Goal: Task Accomplishment & Management: Use online tool/utility

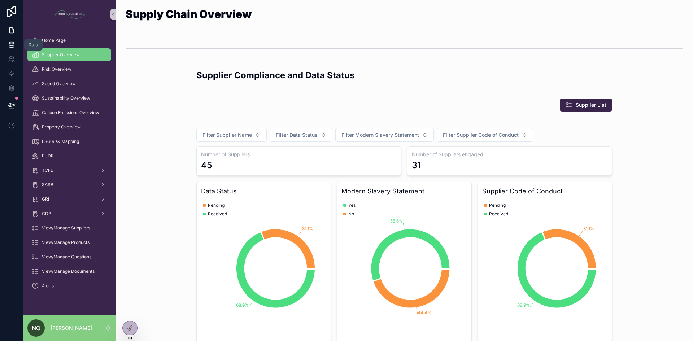
scroll to position [940, 0]
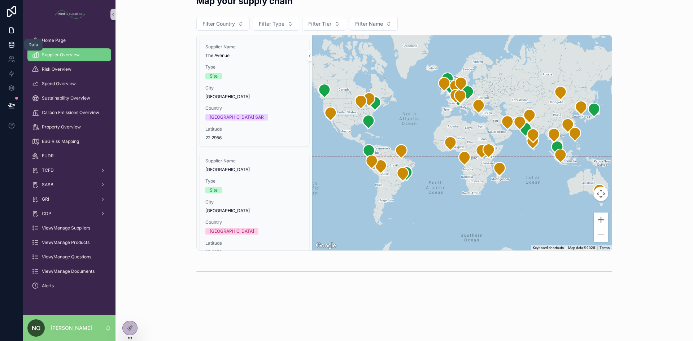
click at [9, 49] on link at bounding box center [11, 45] width 23 height 14
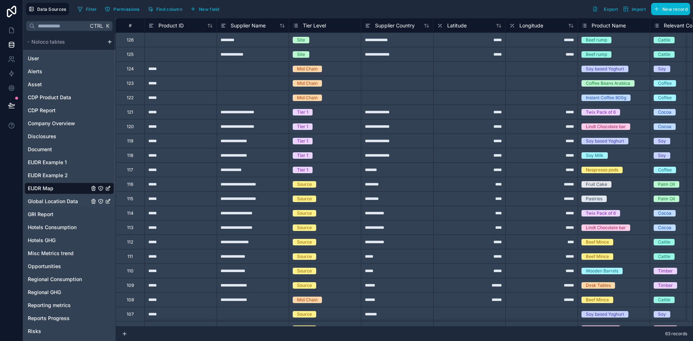
click at [53, 203] on span "Global Location Data" at bounding box center [53, 201] width 50 height 7
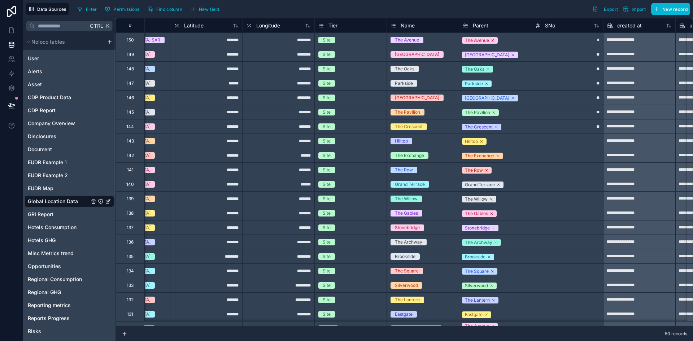
scroll to position [0, 396]
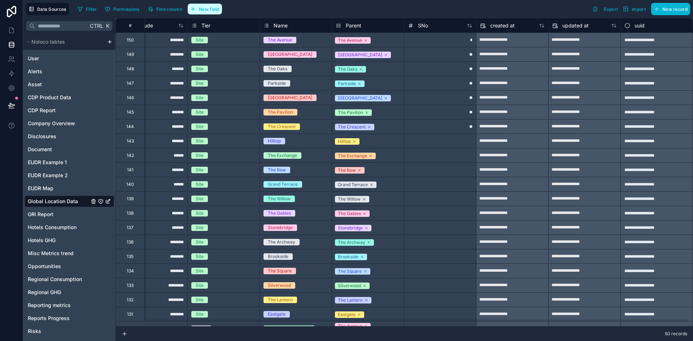
click at [214, 11] on span "New field" at bounding box center [209, 8] width 21 height 5
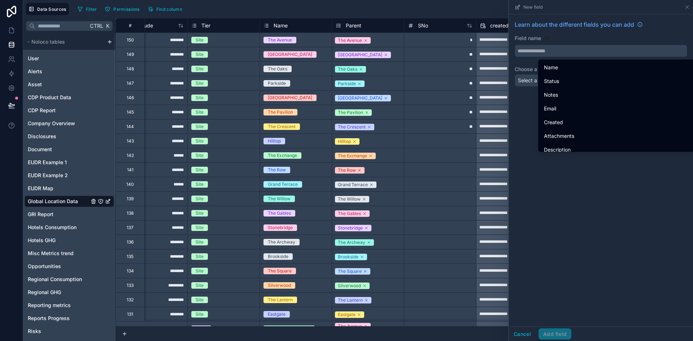
click at [591, 49] on input "text" at bounding box center [601, 51] width 172 height 12
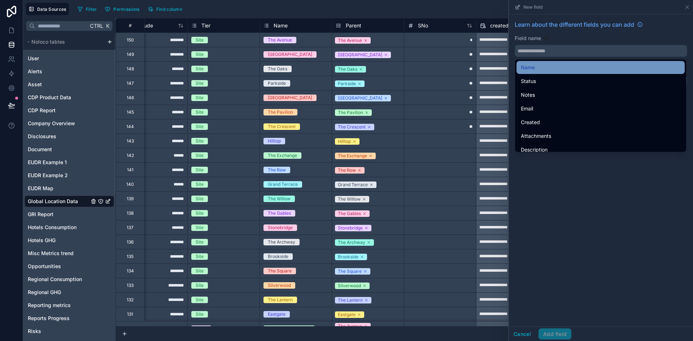
click at [551, 71] on div "Name" at bounding box center [601, 67] width 160 height 9
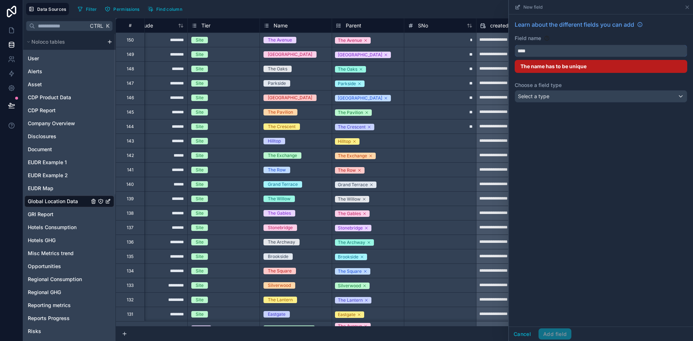
click at [537, 53] on input "****" at bounding box center [601, 51] width 172 height 12
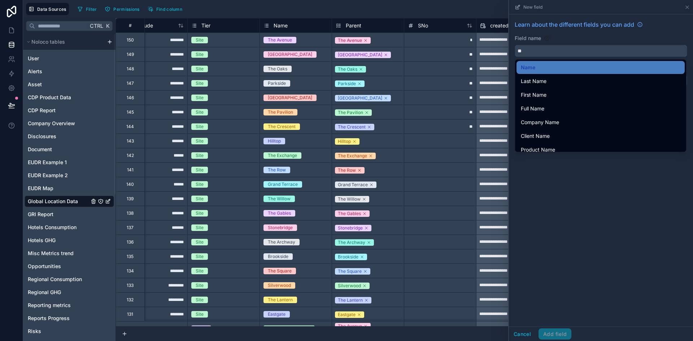
type input "*"
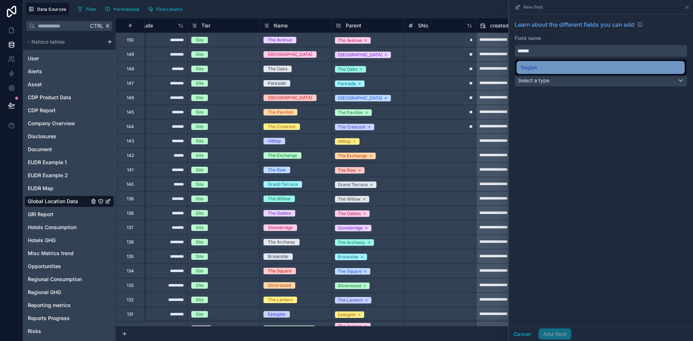
type input "******"
click at [533, 69] on span "Region" at bounding box center [529, 67] width 16 height 9
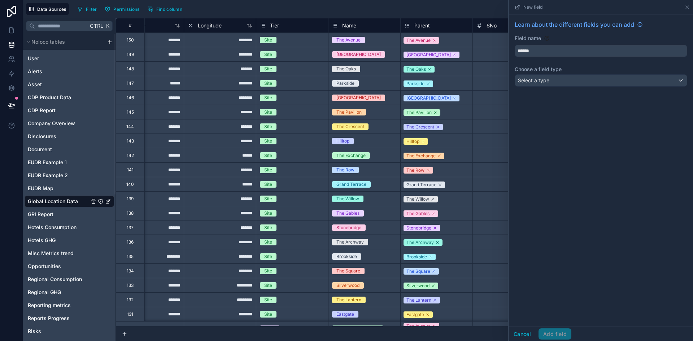
scroll to position [0, 327]
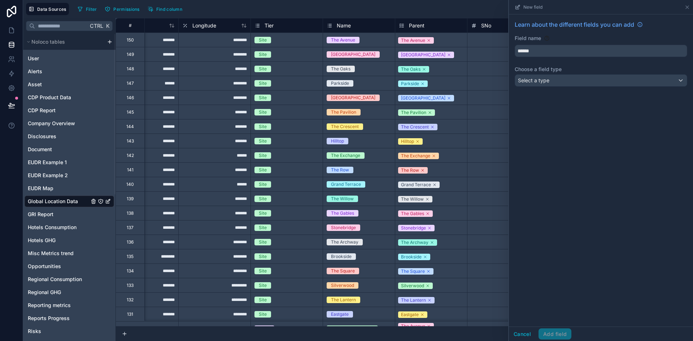
click at [531, 87] on div "Learn about the different fields you can add Field name ****** Choose a field t…" at bounding box center [601, 54] width 184 height 81
click at [530, 85] on div "Select a type" at bounding box center [601, 81] width 172 height 12
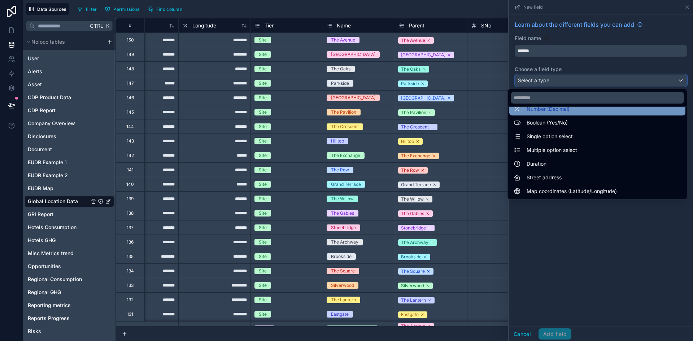
scroll to position [52, 0]
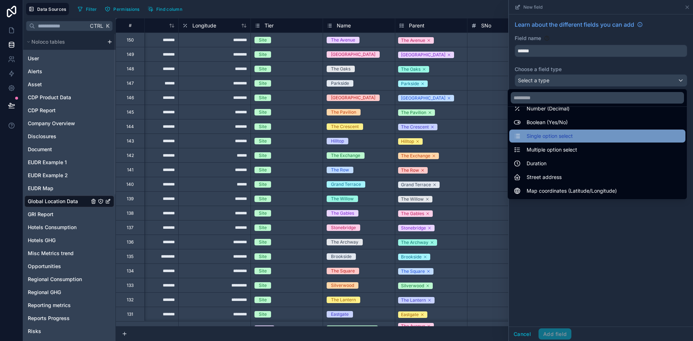
click at [536, 139] on span "Single option select" at bounding box center [550, 136] width 46 height 9
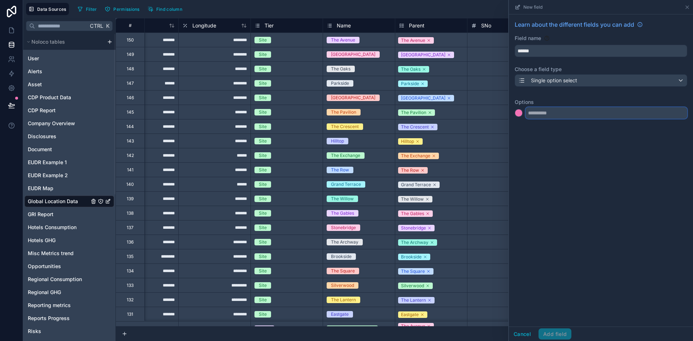
click at [546, 113] on input "text" at bounding box center [607, 113] width 162 height 12
type input "****"
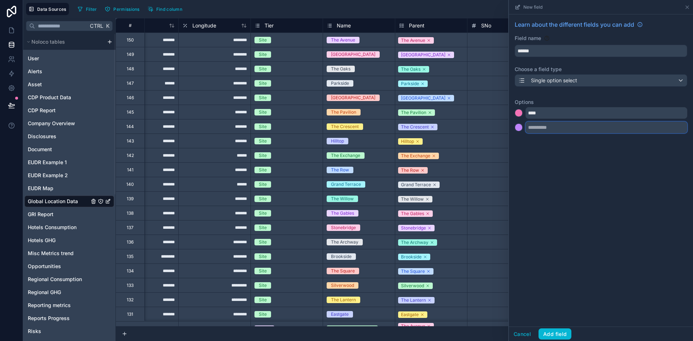
click at [543, 130] on input "text" at bounding box center [607, 128] width 162 height 12
type input "****"
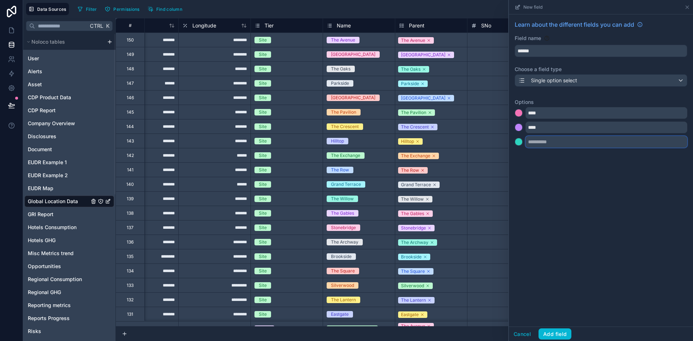
click at [542, 140] on input "text" at bounding box center [607, 142] width 162 height 12
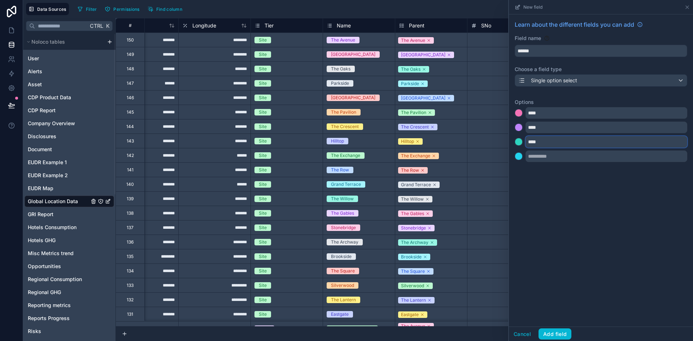
type input "****"
click at [541, 154] on input "text" at bounding box center [607, 157] width 162 height 12
click at [555, 334] on button "Add field" at bounding box center [555, 335] width 33 height 12
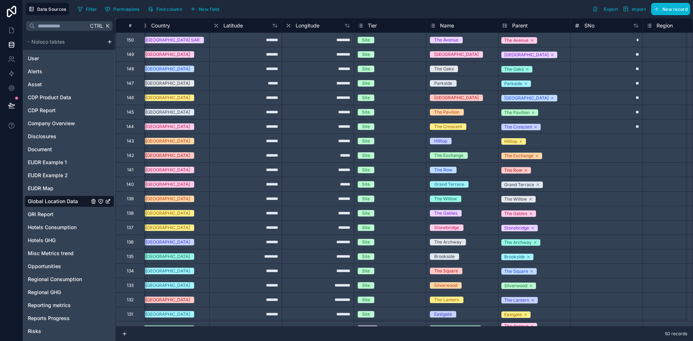
scroll to position [0, 224]
click at [657, 39] on div "Select a Region" at bounding box center [679, 39] width 72 height 7
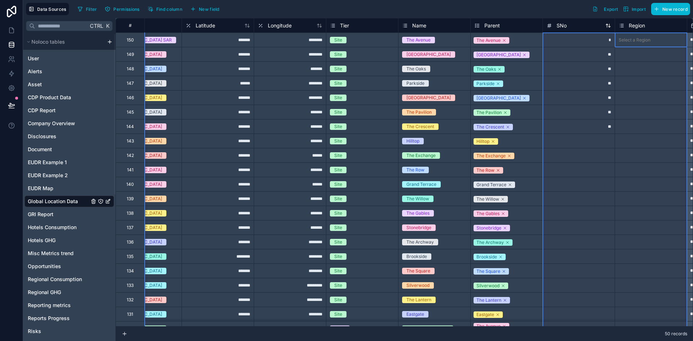
drag, startPoint x: 649, startPoint y: 23, endPoint x: 610, endPoint y: 27, distance: 39.6
click at [609, 27] on div "# City Country Latitude Longitude Tier Name Parent SNo Region created at update…" at bounding box center [384, 25] width 1040 height 14
click at [626, 27] on div "Region" at bounding box center [632, 25] width 26 height 9
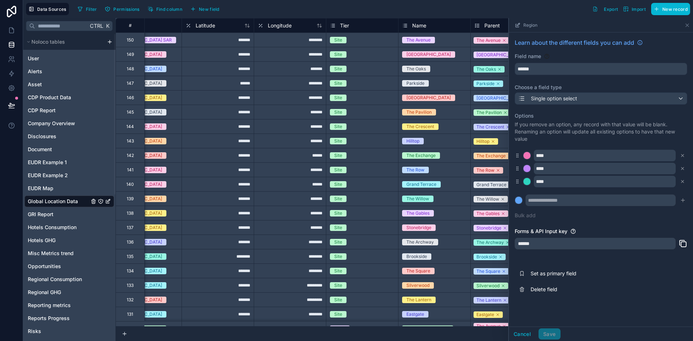
click at [623, 27] on div "Region" at bounding box center [601, 25] width 178 height 14
click at [686, 25] on icon at bounding box center [687, 25] width 6 height 6
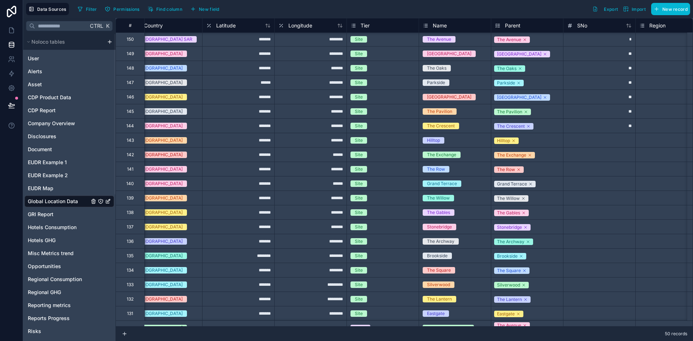
scroll to position [1, 231]
click at [649, 38] on div "Select a Region" at bounding box center [655, 39] width 32 height 6
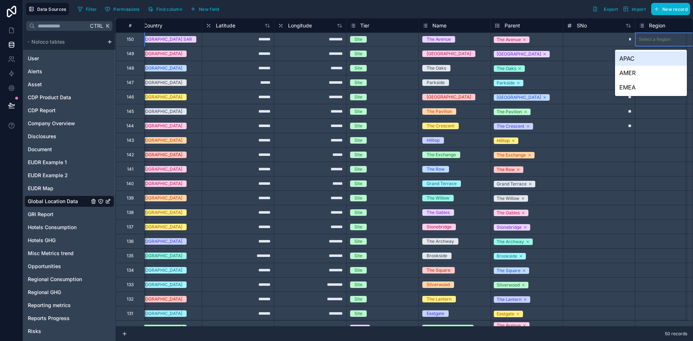
click at [649, 38] on div "Select a Region" at bounding box center [655, 39] width 32 height 6
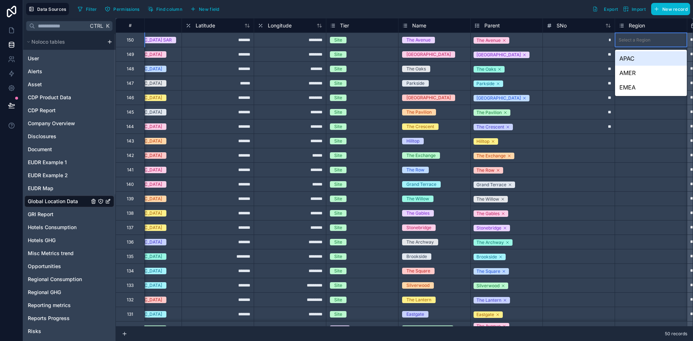
click at [638, 57] on div "APAC" at bounding box center [651, 58] width 72 height 14
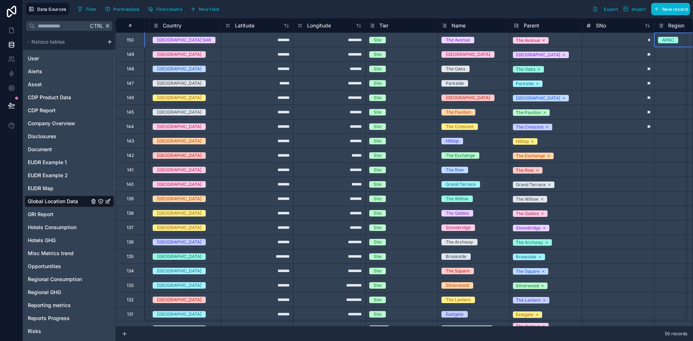
scroll to position [0, 213]
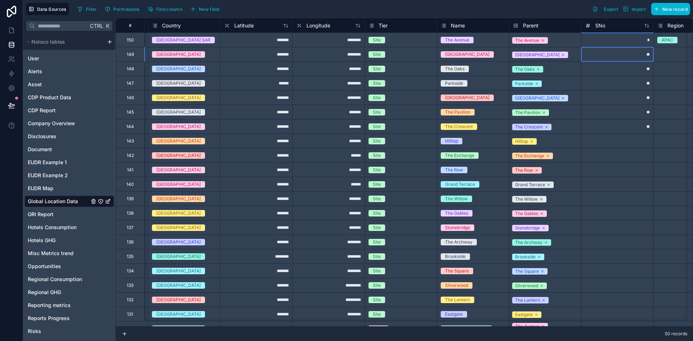
drag, startPoint x: 632, startPoint y: 57, endPoint x: 651, endPoint y: 58, distance: 19.2
click at [651, 58] on div "**" at bounding box center [617, 54] width 72 height 14
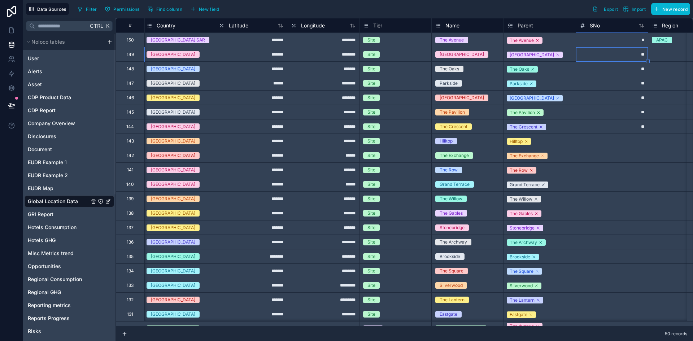
click at [664, 53] on div "Select a Region" at bounding box center [684, 54] width 72 height 7
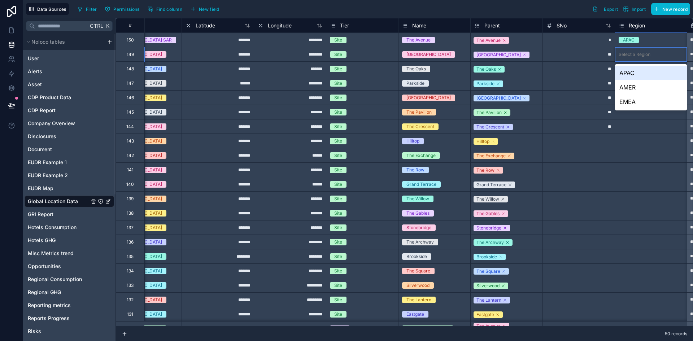
click at [664, 53] on div "Select a Region" at bounding box center [651, 54] width 72 height 7
click at [644, 73] on div "APAC" at bounding box center [651, 73] width 72 height 14
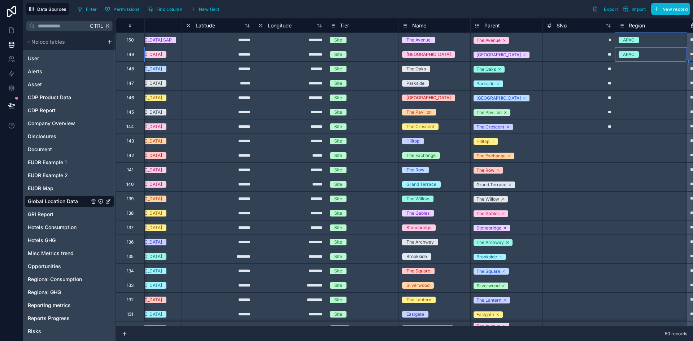
click at [631, 64] on div "Select a Region" at bounding box center [651, 69] width 72 height 14
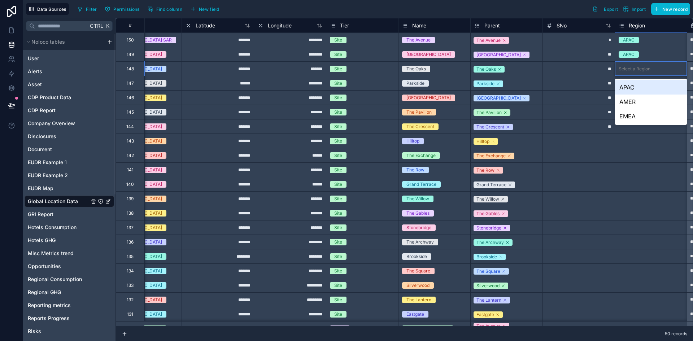
click at [631, 88] on div "APAC" at bounding box center [651, 87] width 72 height 14
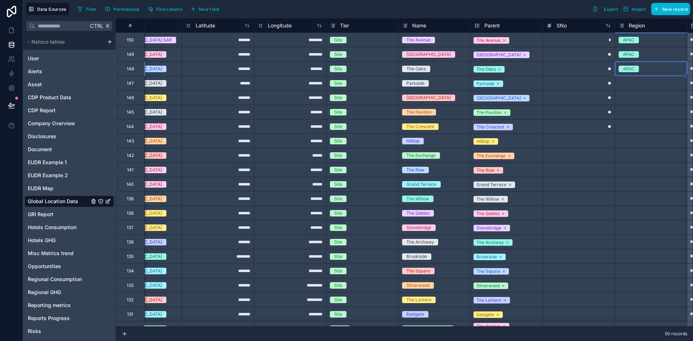
click at [628, 79] on div "Select a Region" at bounding box center [651, 83] width 72 height 14
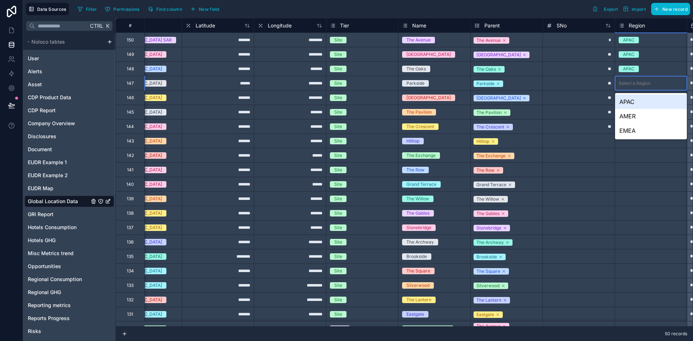
click at [632, 103] on div "APAC" at bounding box center [651, 102] width 72 height 14
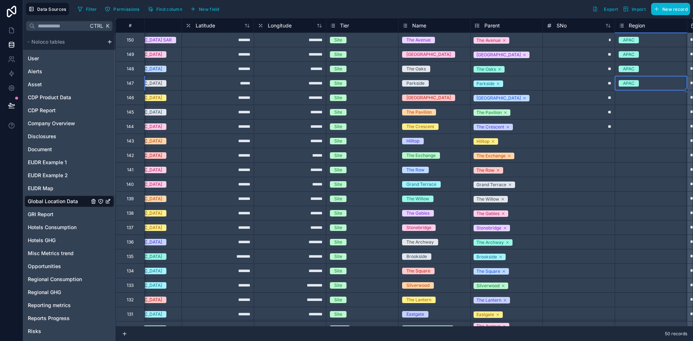
scroll to position [0, 227]
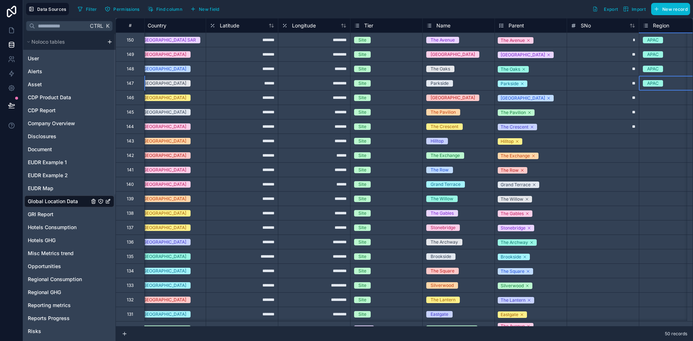
click at [657, 97] on div "Select a Region" at bounding box center [675, 97] width 72 height 7
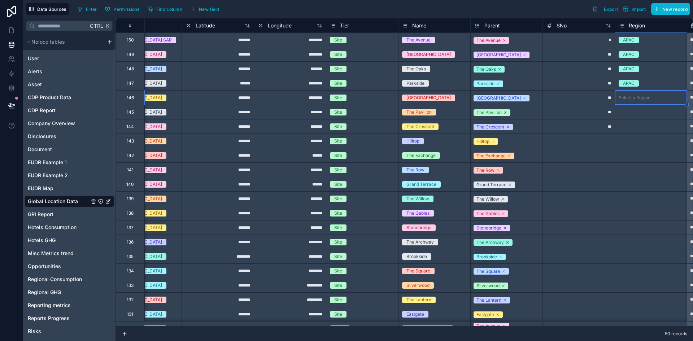
click at [657, 97] on div "Select a Region" at bounding box center [651, 97] width 72 height 7
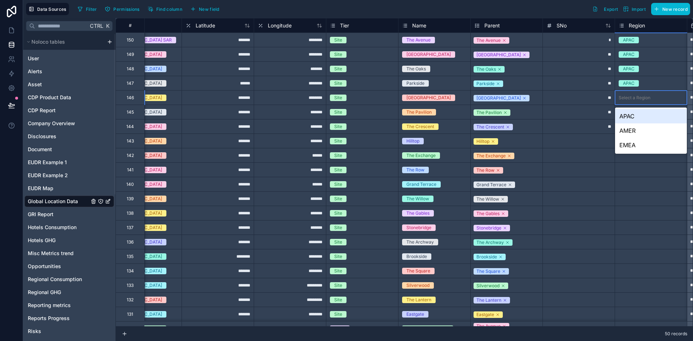
click at [645, 114] on div "APAC" at bounding box center [651, 116] width 72 height 14
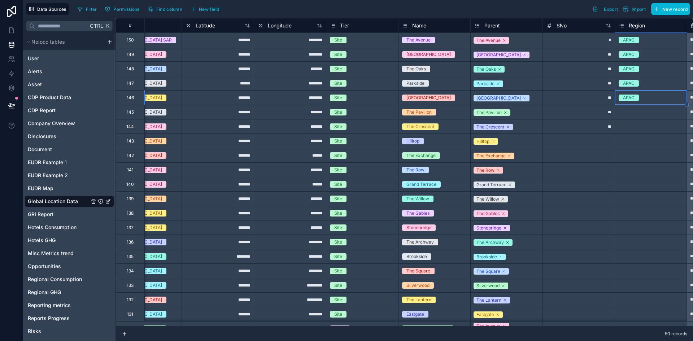
click at [643, 111] on div "Select a Region" at bounding box center [635, 112] width 32 height 6
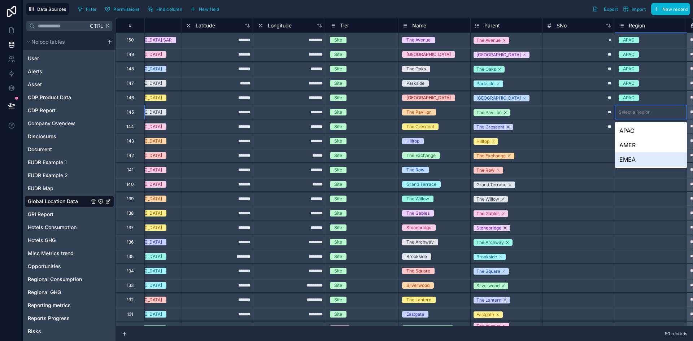
click at [640, 158] on div "EMEA" at bounding box center [651, 159] width 72 height 14
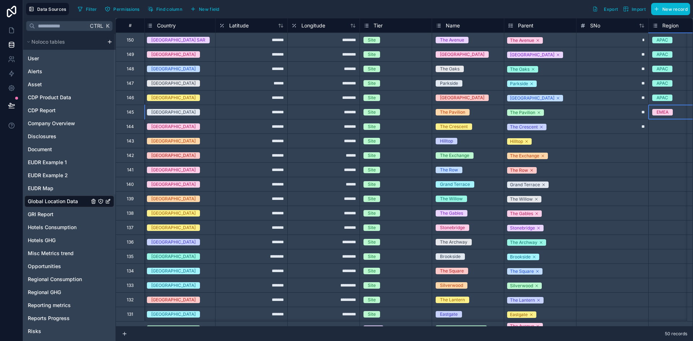
scroll to position [0, 218]
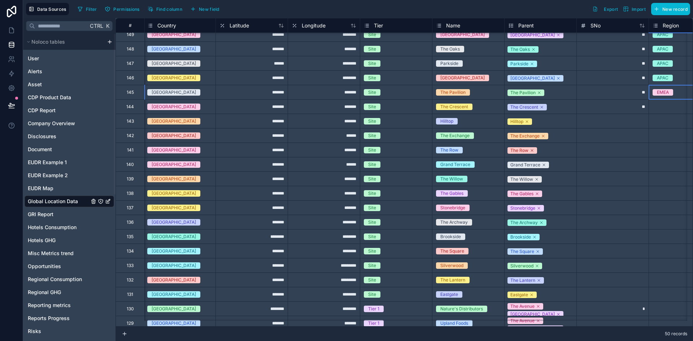
click at [668, 106] on div "Select a Region" at bounding box center [685, 106] width 72 height 7
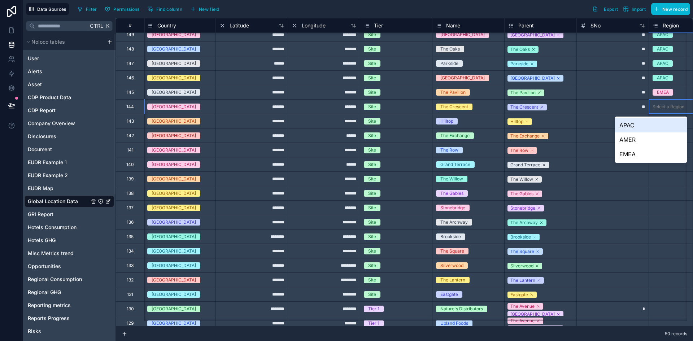
scroll to position [20, 252]
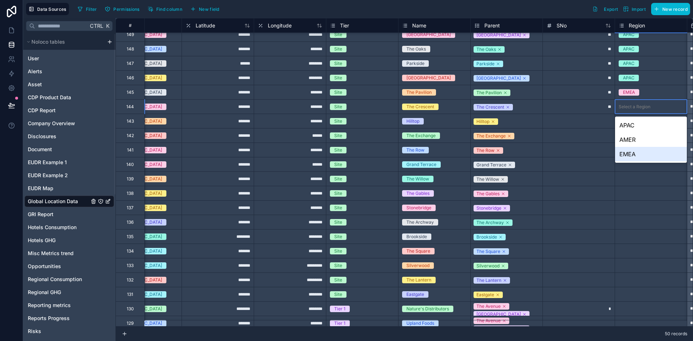
click at [629, 158] on div "EMEA" at bounding box center [651, 154] width 72 height 14
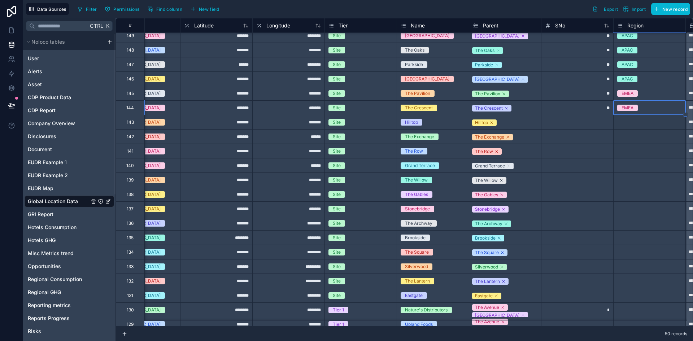
scroll to position [19, 324]
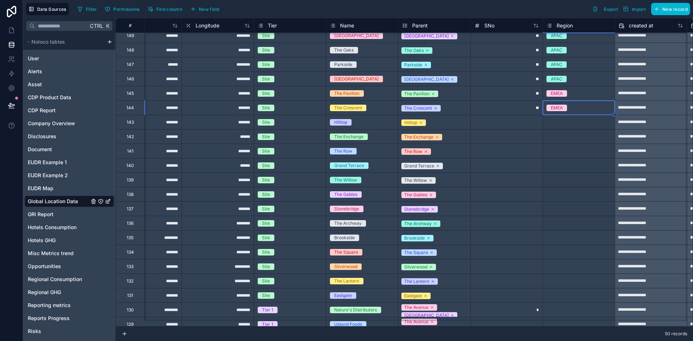
drag, startPoint x: 685, startPoint y: 118, endPoint x: 593, endPoint y: 220, distance: 137.8
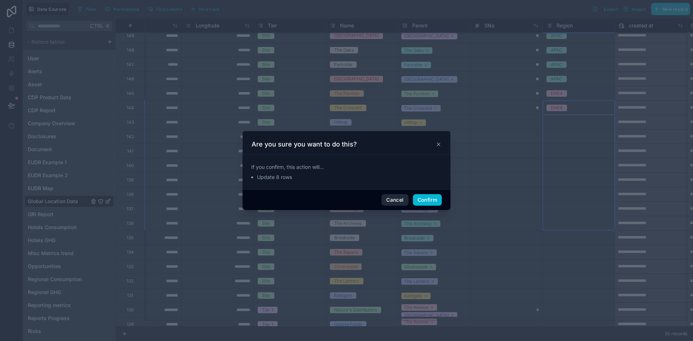
click at [401, 196] on button "Cancel" at bounding box center [395, 200] width 27 height 12
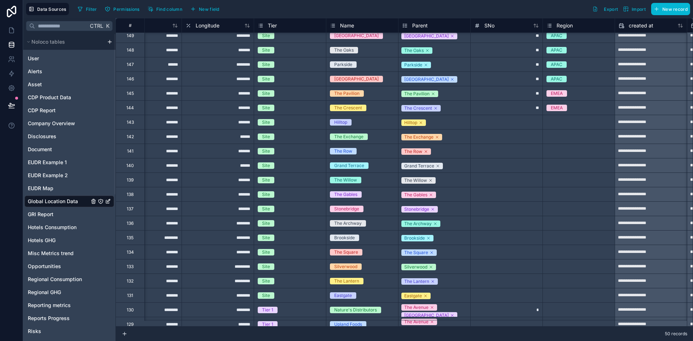
click at [603, 109] on div "EMEA" at bounding box center [579, 108] width 72 height 8
drag, startPoint x: 613, startPoint y: 115, endPoint x: 609, endPoint y: 212, distance: 97.2
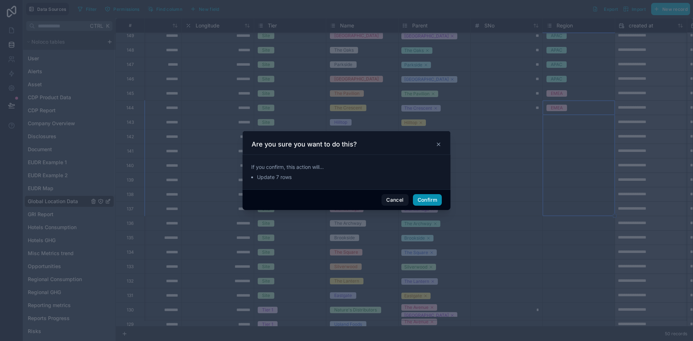
click at [436, 200] on button "Confirm" at bounding box center [427, 200] width 29 height 12
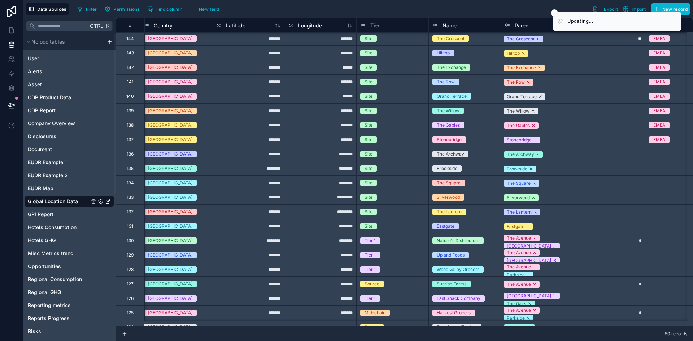
scroll to position [92, 221]
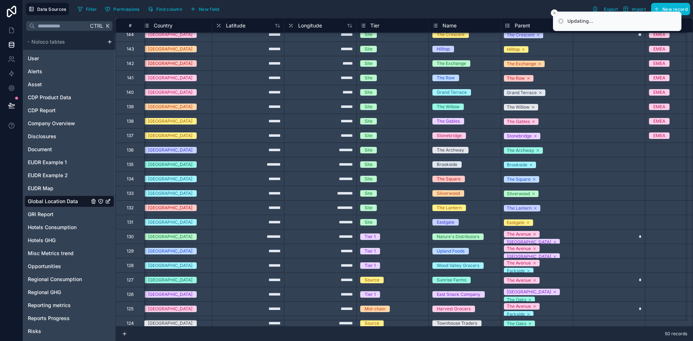
click at [661, 152] on div "Select a Region" at bounding box center [682, 150] width 72 height 7
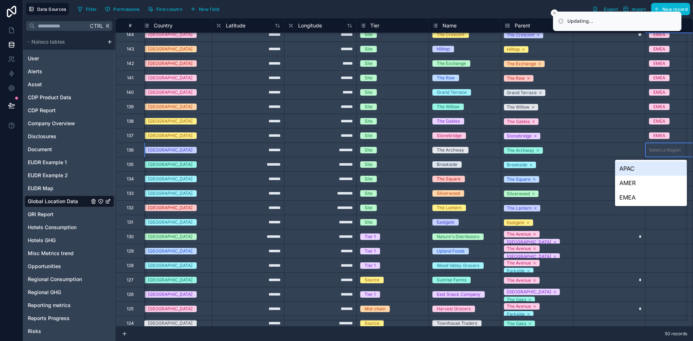
scroll to position [92, 252]
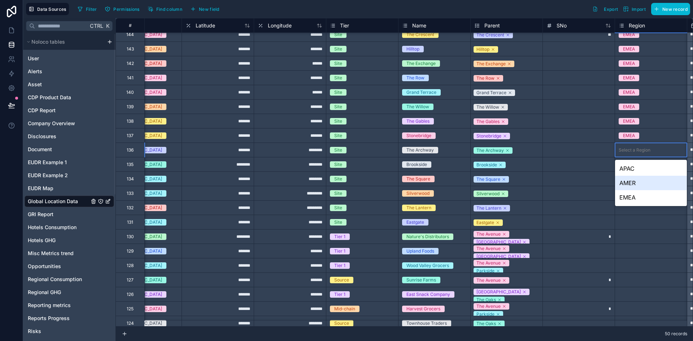
click at [632, 185] on div "AMER" at bounding box center [651, 183] width 72 height 14
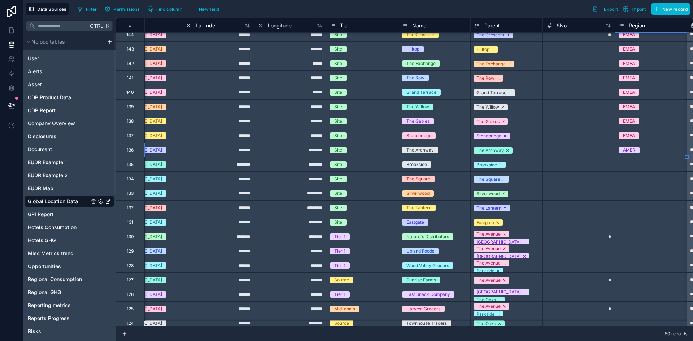
click at [644, 175] on div "Select a Region" at bounding box center [651, 179] width 72 height 14
click at [637, 166] on div "Select a Region" at bounding box center [635, 165] width 32 height 6
click at [637, 165] on div "Select a Region" at bounding box center [635, 165] width 32 height 6
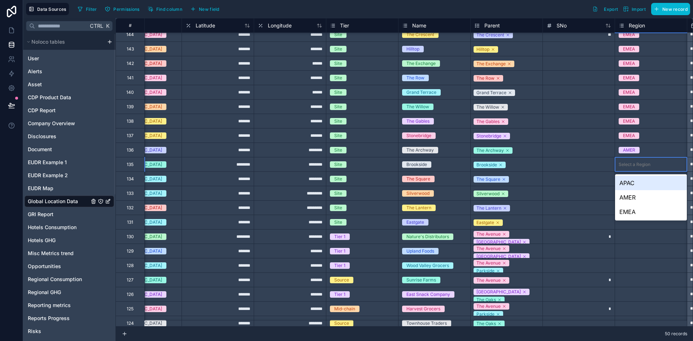
drag, startPoint x: 633, startPoint y: 196, endPoint x: 630, endPoint y: 183, distance: 13.2
click at [633, 196] on div "AMER" at bounding box center [651, 197] width 72 height 14
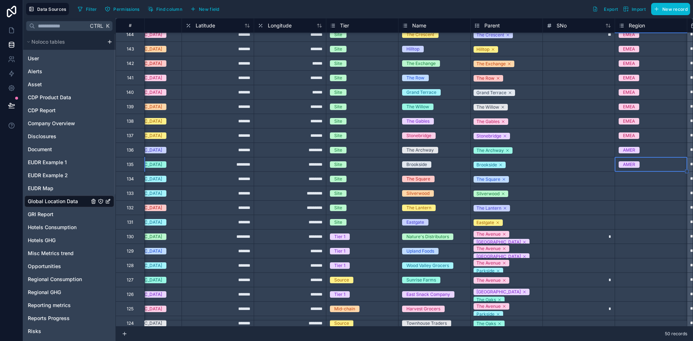
click at [629, 180] on div "Select a Region" at bounding box center [635, 179] width 32 height 6
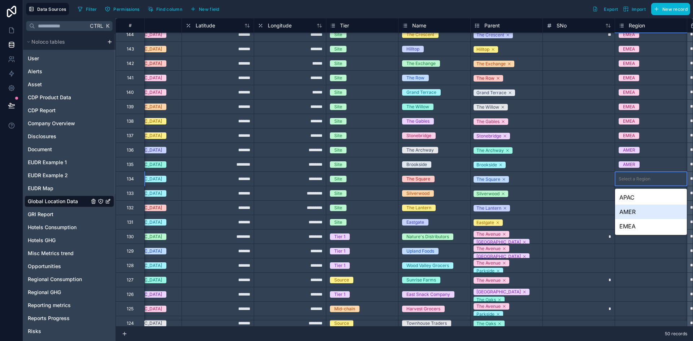
click at [630, 208] on div "AMER" at bounding box center [651, 212] width 72 height 14
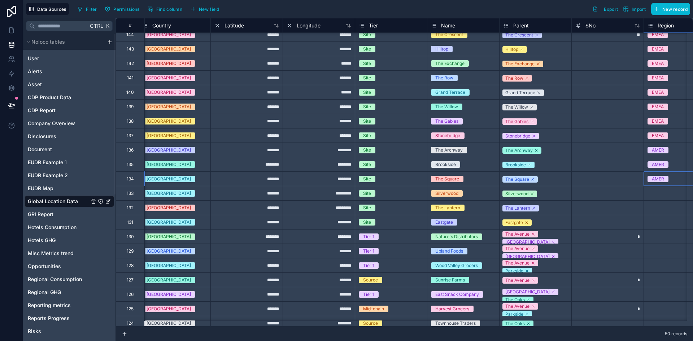
scroll to position [92, 223]
click at [651, 196] on div "Select a Region" at bounding box center [680, 193] width 72 height 7
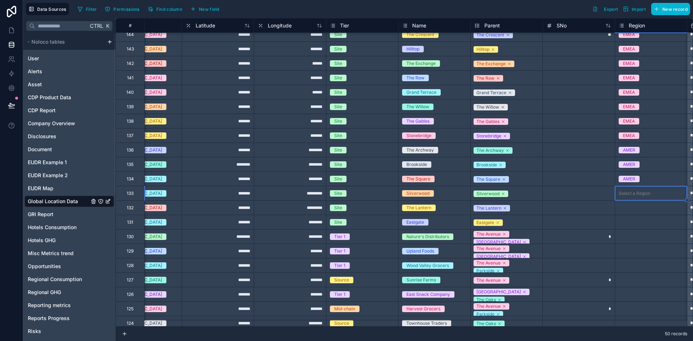
click at [651, 196] on div "Select a Region" at bounding box center [651, 193] width 72 height 7
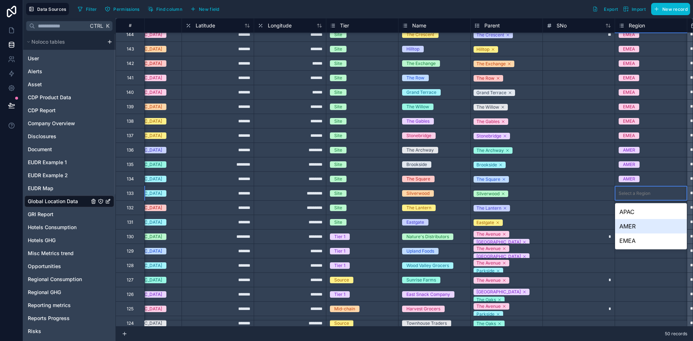
click at [645, 226] on div "AMER" at bounding box center [651, 226] width 72 height 14
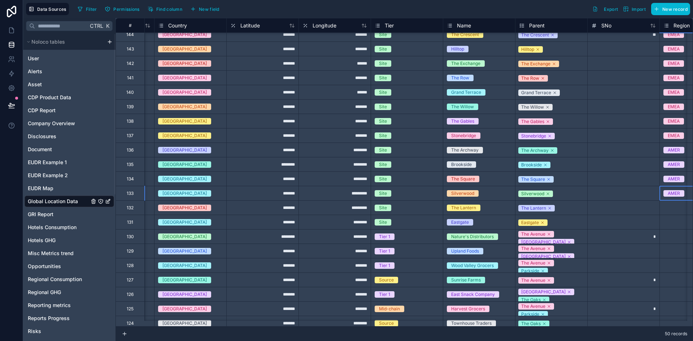
scroll to position [92, 207]
click at [664, 208] on div "Select a Region" at bounding box center [696, 207] width 72 height 7
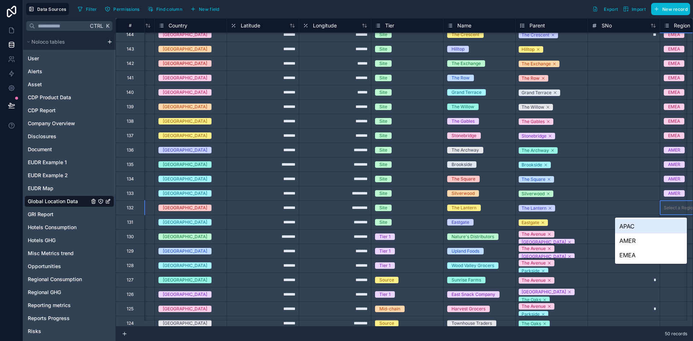
scroll to position [92, 252]
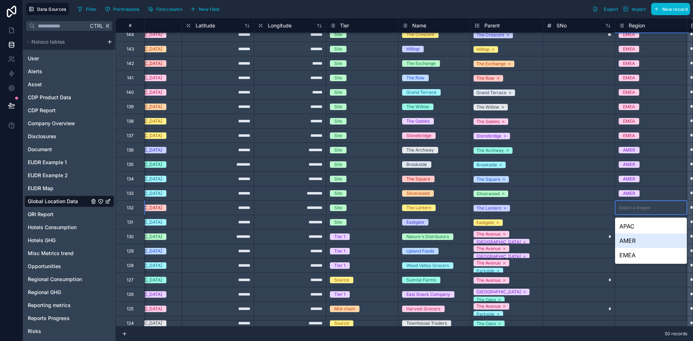
click at [645, 239] on div "AMER" at bounding box center [651, 241] width 72 height 14
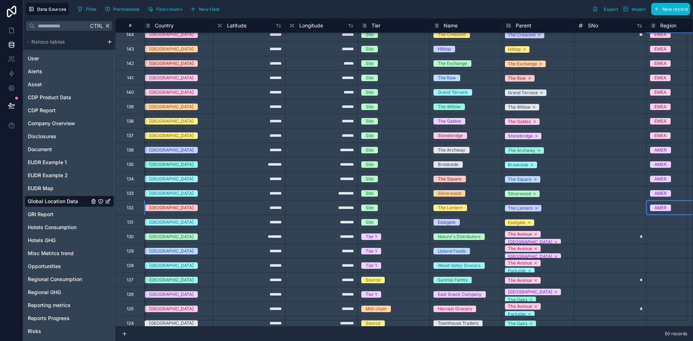
scroll to position [92, 220]
click at [667, 226] on div "Select a Region" at bounding box center [683, 222] width 72 height 7
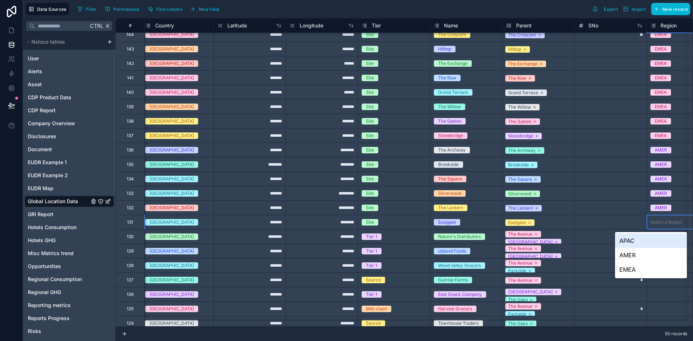
scroll to position [92, 252]
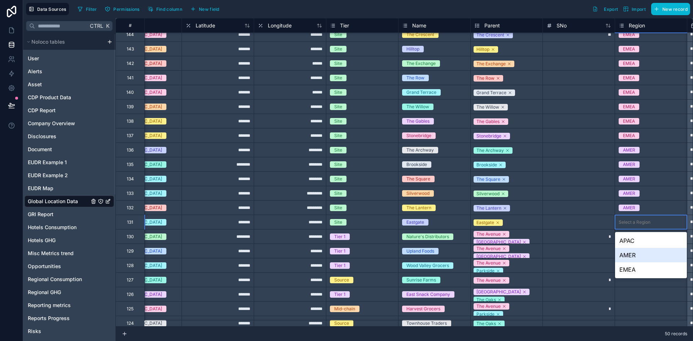
click at [648, 256] on div "AMER" at bounding box center [651, 255] width 72 height 14
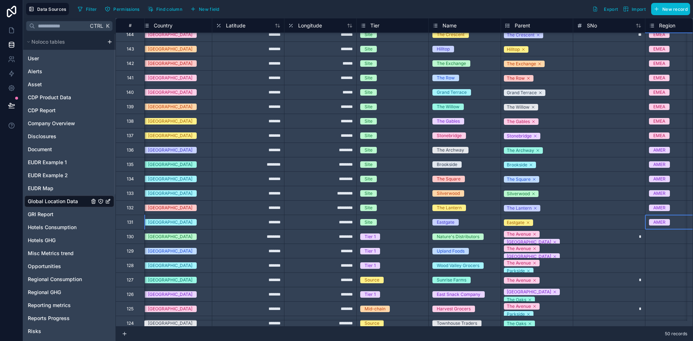
scroll to position [92, 221]
click at [657, 236] on div "Select a Region" at bounding box center [682, 236] width 72 height 7
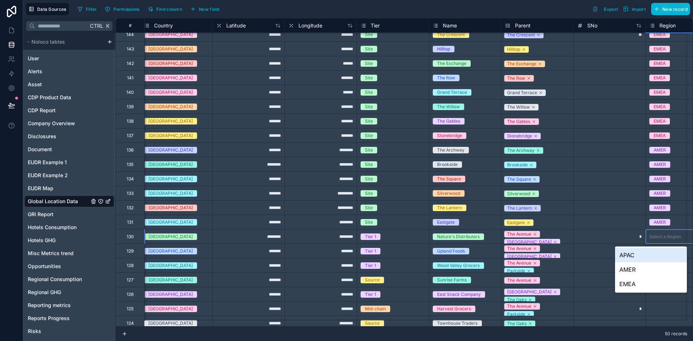
scroll to position [92, 252]
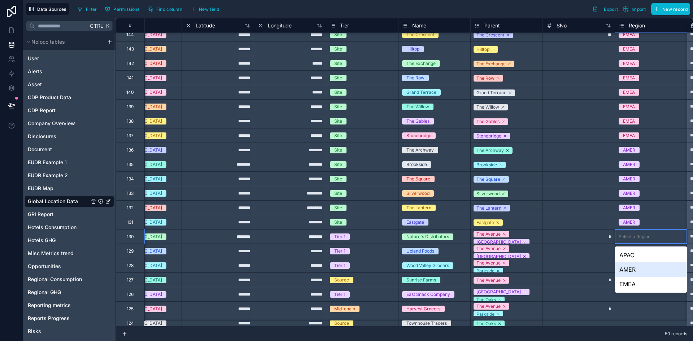
click at [645, 268] on div "AMER" at bounding box center [651, 269] width 72 height 14
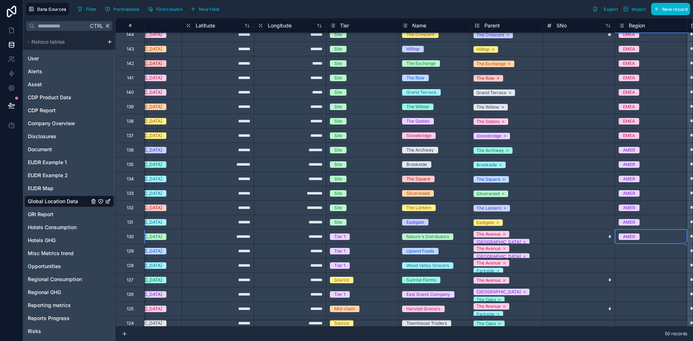
click at [642, 253] on div "Select a Region" at bounding box center [635, 251] width 32 height 6
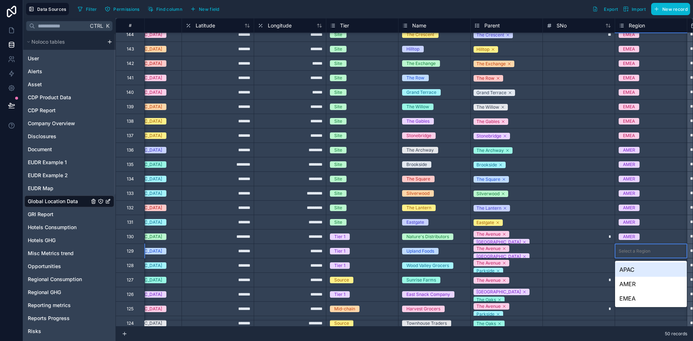
click at [635, 271] on div "APAC" at bounding box center [651, 269] width 72 height 14
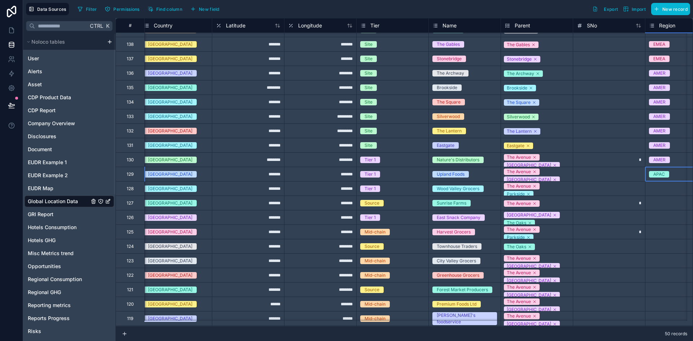
click at [660, 183] on div "Select a Region" at bounding box center [682, 189] width 72 height 14
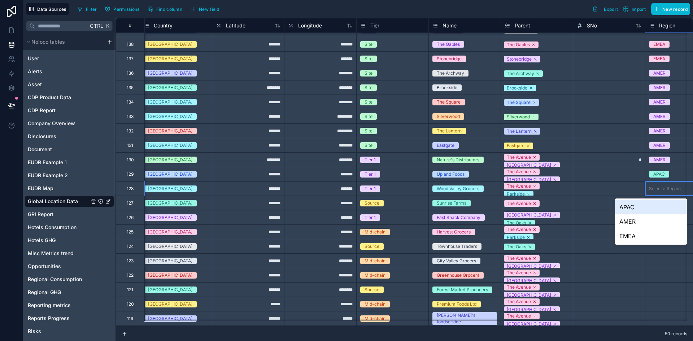
scroll to position [169, 252]
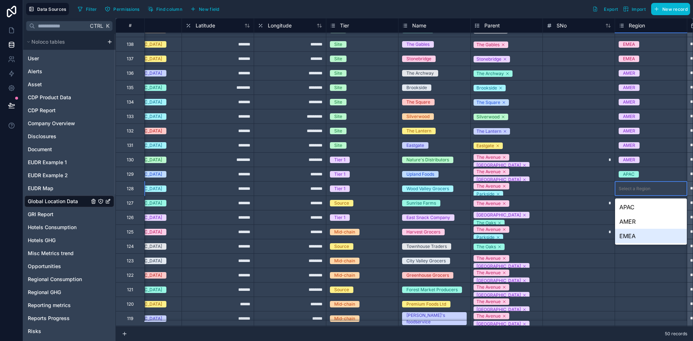
click at [632, 233] on div "EMEA" at bounding box center [651, 236] width 72 height 14
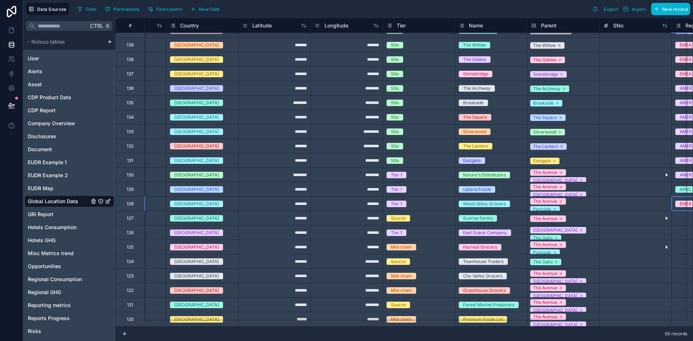
scroll to position [154, 195]
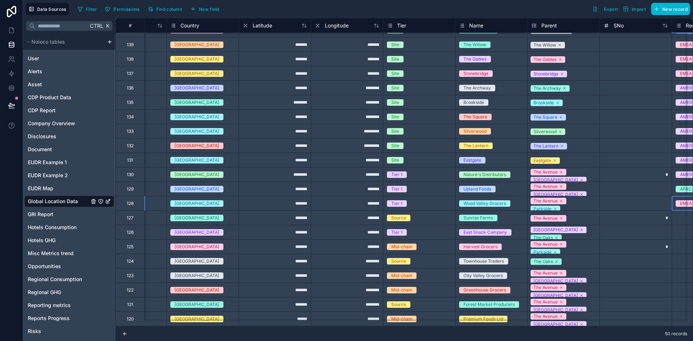
click at [196, 204] on div "[GEOGRAPHIC_DATA]" at bounding box center [203, 204] width 72 height 8
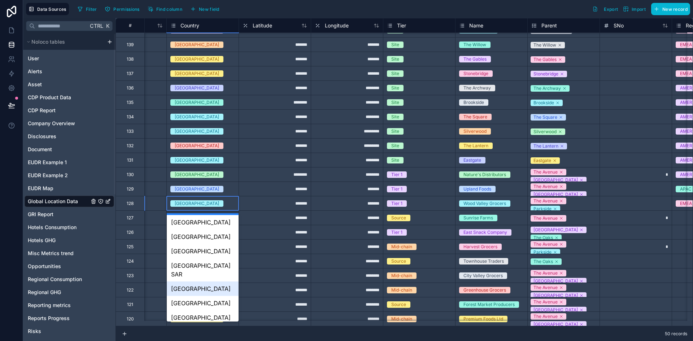
scroll to position [443, 0]
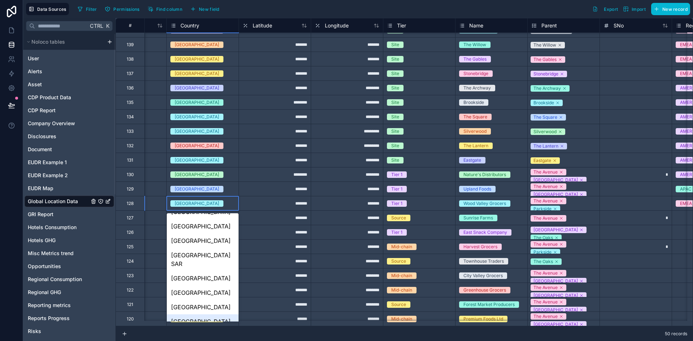
click at [191, 315] on div "[GEOGRAPHIC_DATA]" at bounding box center [203, 321] width 72 height 14
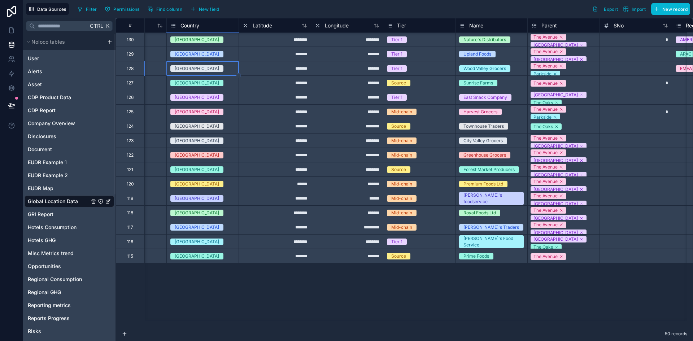
scroll to position [145, 195]
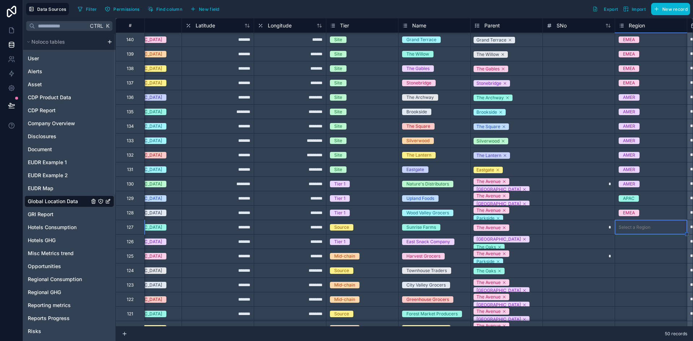
click at [660, 228] on div "Select a Region" at bounding box center [651, 227] width 72 height 7
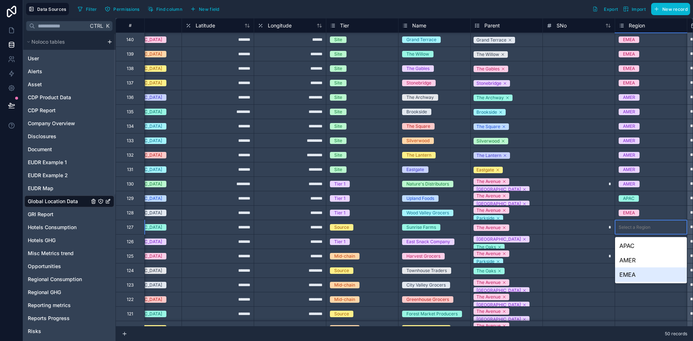
click at [629, 274] on div "EMEA" at bounding box center [651, 275] width 72 height 14
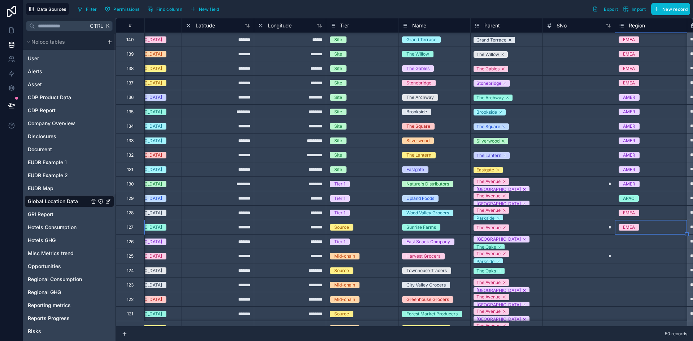
click at [627, 245] on div "Select a Region" at bounding box center [651, 241] width 72 height 7
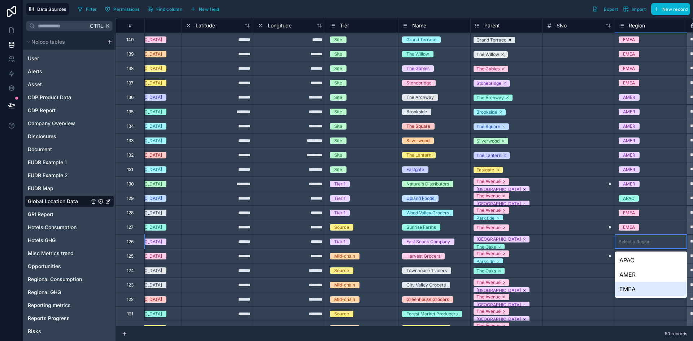
click at [624, 287] on div "EMEA" at bounding box center [651, 289] width 72 height 14
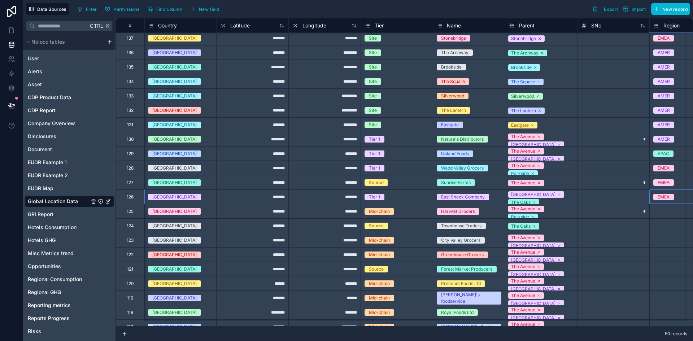
scroll to position [212, 217]
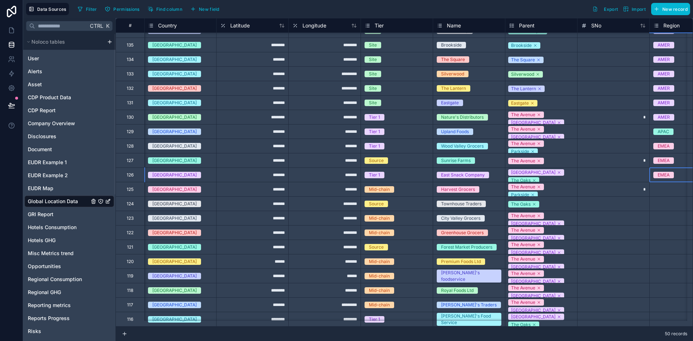
click at [671, 190] on div "Select a Region" at bounding box center [686, 189] width 72 height 7
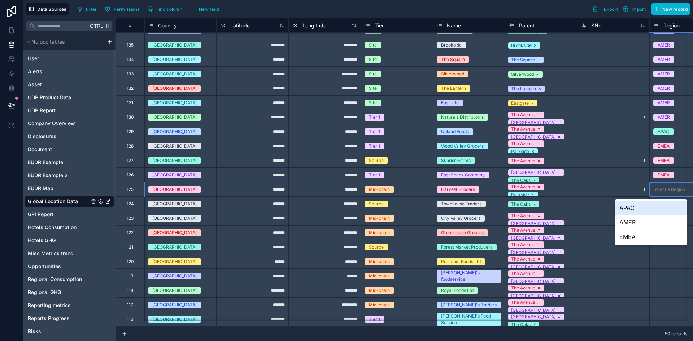
click at [671, 190] on div "Select a Region" at bounding box center [686, 189] width 72 height 7
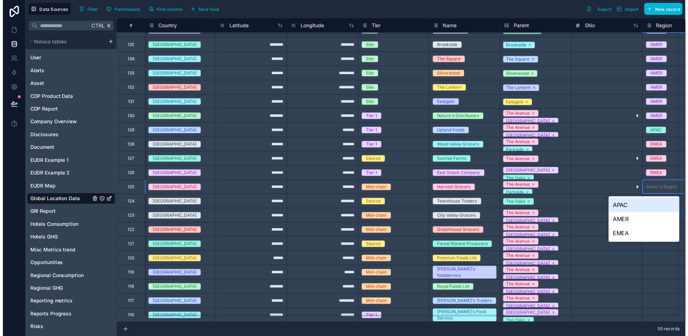
scroll to position [212, 252]
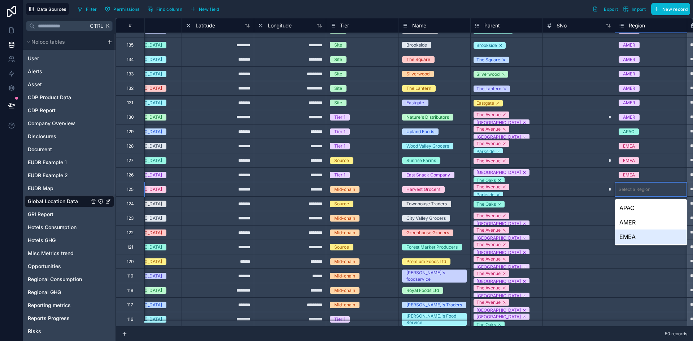
click at [641, 239] on div "EMEA" at bounding box center [651, 237] width 72 height 14
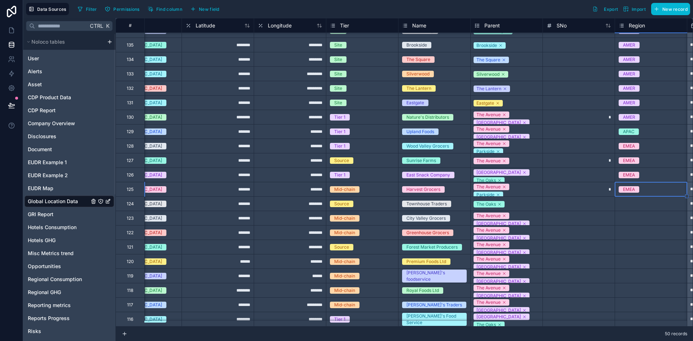
click at [628, 206] on div "Select a Region" at bounding box center [635, 204] width 32 height 6
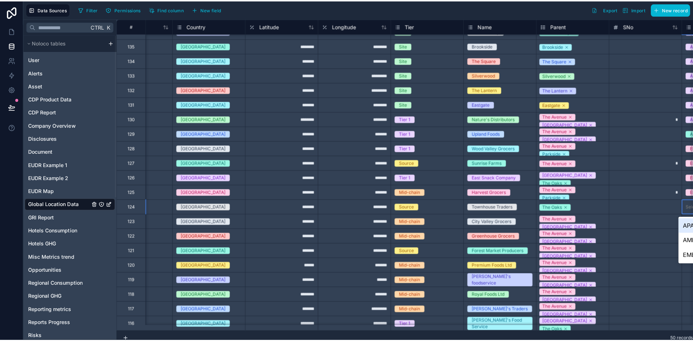
scroll to position [212, 221]
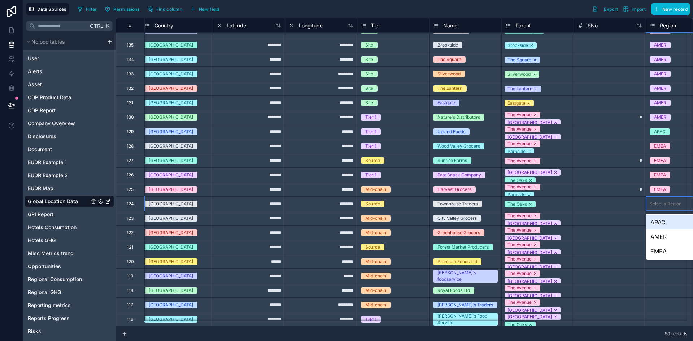
click at [592, 213] on div at bounding box center [610, 218] width 72 height 14
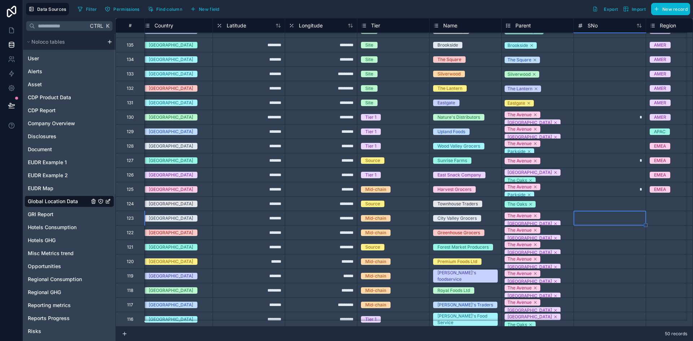
click at [666, 201] on div "Select a Region" at bounding box center [682, 203] width 72 height 7
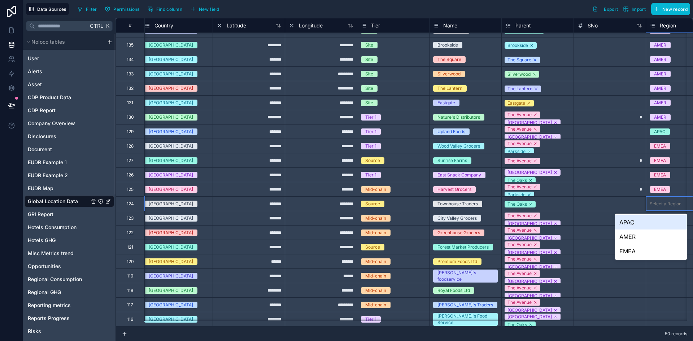
scroll to position [212, 252]
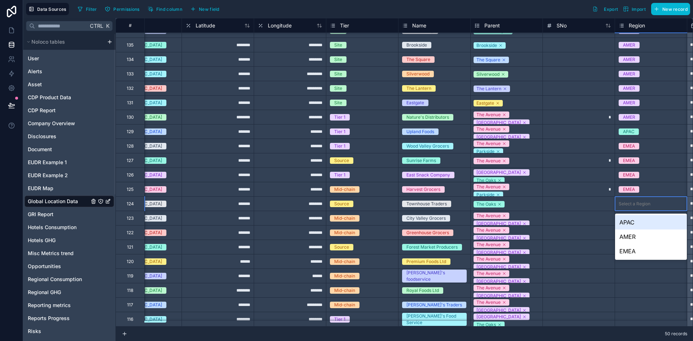
click at [636, 220] on div "APAC" at bounding box center [651, 222] width 72 height 14
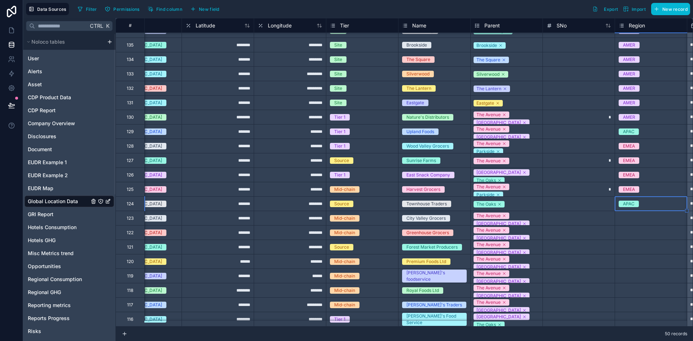
click at [633, 222] on div "Select a Region" at bounding box center [651, 218] width 72 height 7
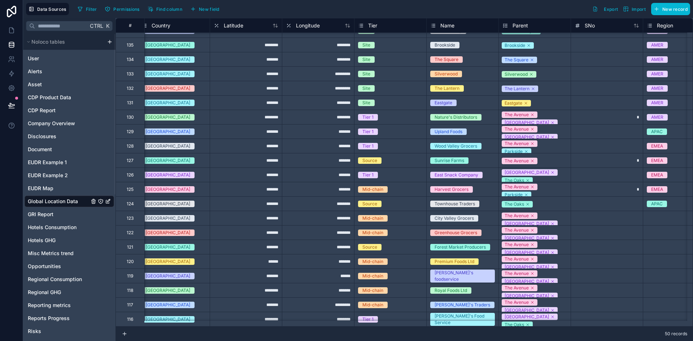
scroll to position [212, 216]
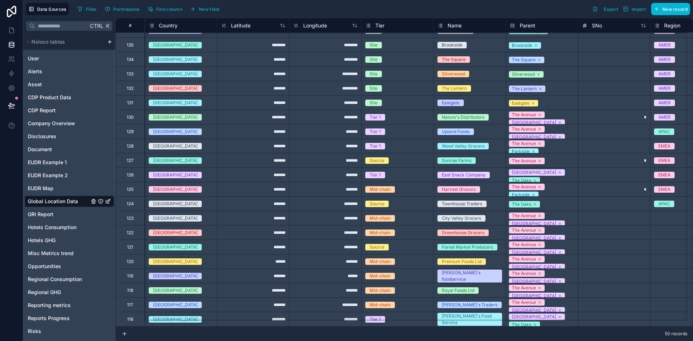
click at [662, 218] on div "Select a Region" at bounding box center [687, 218] width 72 height 7
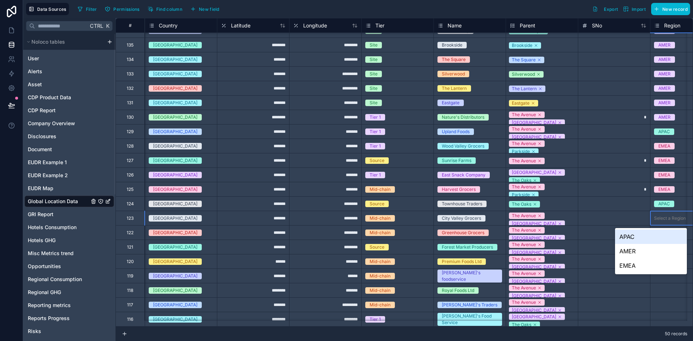
scroll to position [212, 252]
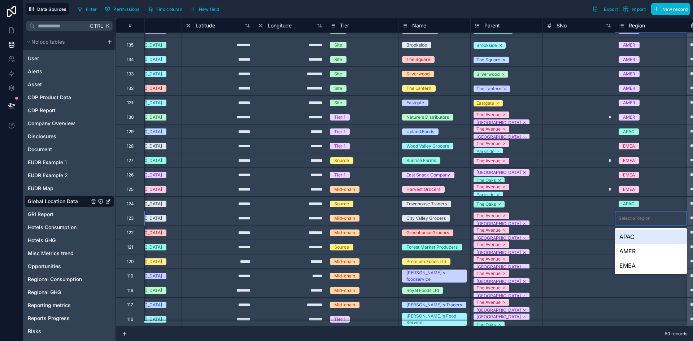
click at [645, 233] on div "APAC" at bounding box center [651, 237] width 72 height 14
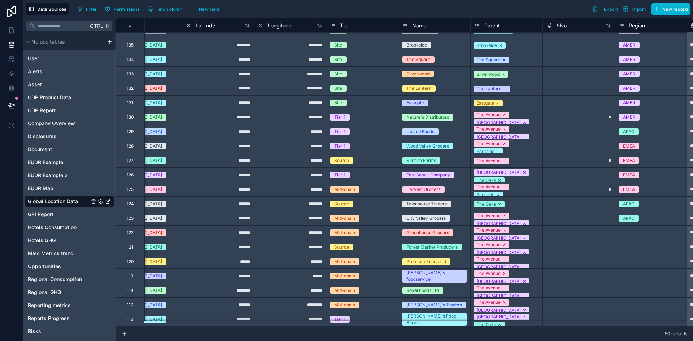
click at [554, 329] on div "50 records" at bounding box center [405, 334] width 578 height 14
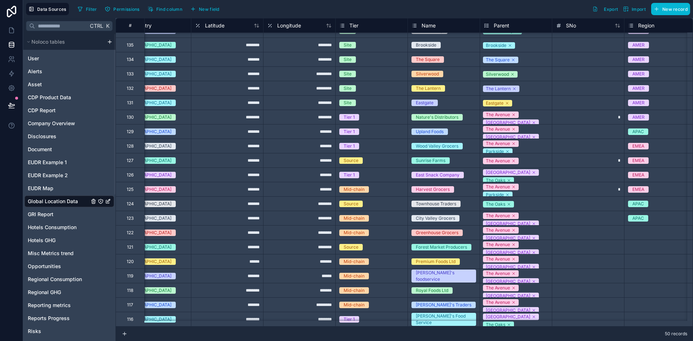
scroll to position [212, 223]
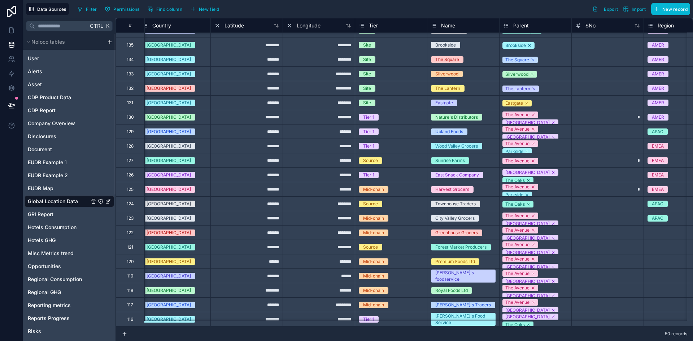
click at [657, 232] on div "Select a Region" at bounding box center [680, 232] width 72 height 7
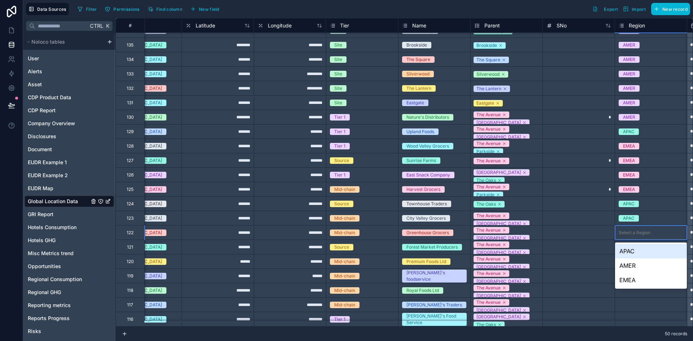
click at [657, 232] on div "Select a Region" at bounding box center [651, 232] width 72 height 7
click at [640, 252] on div "APAC" at bounding box center [651, 251] width 72 height 14
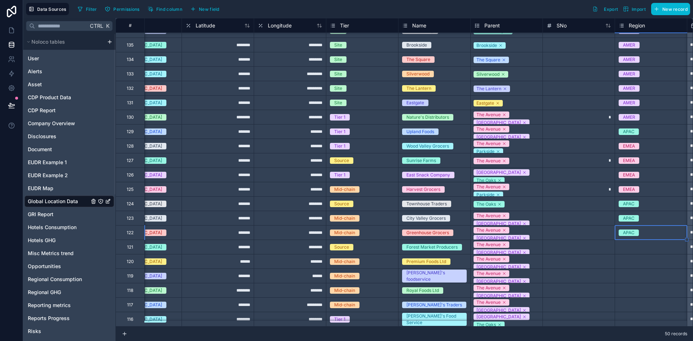
click at [638, 248] on div "Select a Region" at bounding box center [635, 247] width 32 height 6
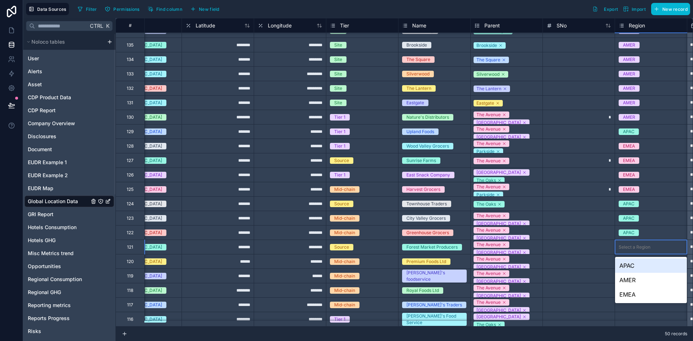
click at [638, 248] on div "Select a Region" at bounding box center [635, 247] width 32 height 6
click at [632, 277] on div "AMER" at bounding box center [651, 280] width 72 height 14
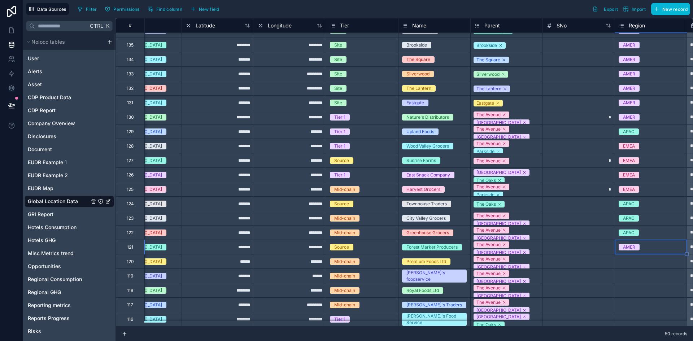
click at [631, 262] on div "Select a Region" at bounding box center [635, 262] width 32 height 6
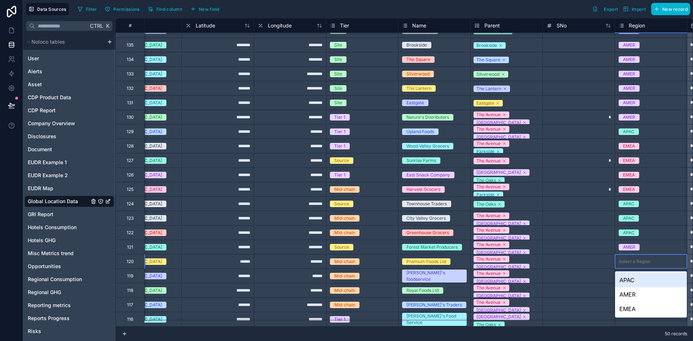
click at [627, 282] on div "APAC" at bounding box center [651, 280] width 72 height 14
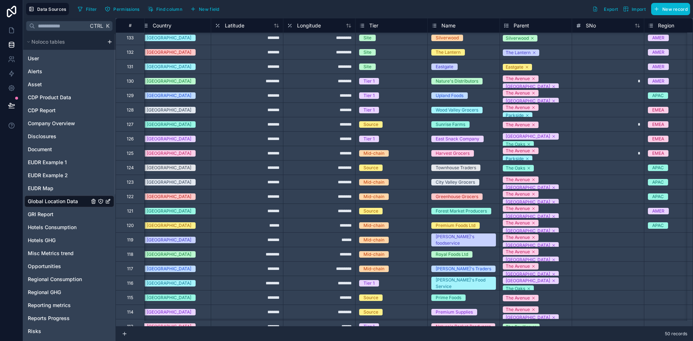
scroll to position [320, 222]
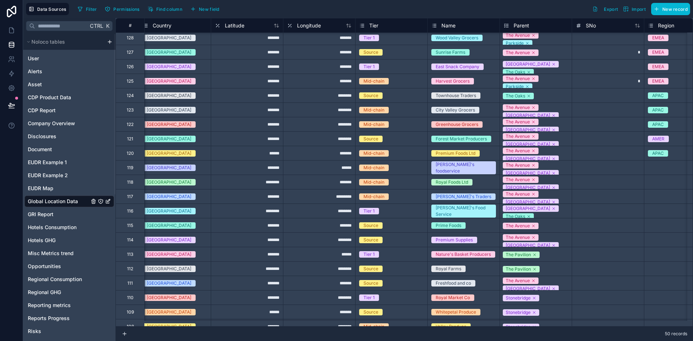
click at [653, 166] on div "Select a Region" at bounding box center [680, 167] width 72 height 7
click at [653, 165] on div "Select a Region" at bounding box center [680, 167] width 72 height 7
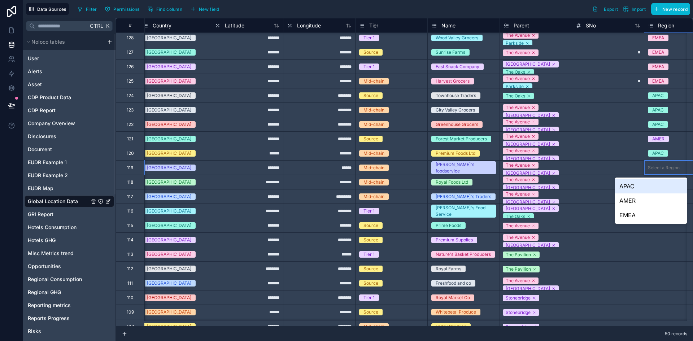
scroll to position [320, 252]
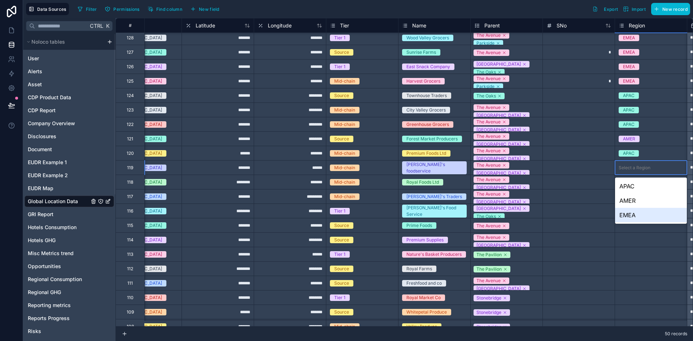
click at [625, 213] on div "EMEA" at bounding box center [651, 215] width 72 height 14
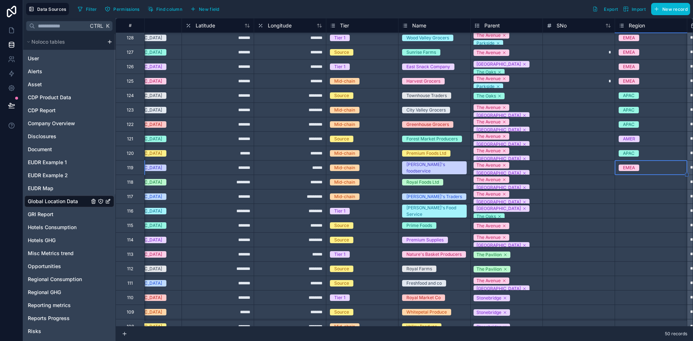
click at [627, 181] on div "Select a Region" at bounding box center [635, 182] width 32 height 6
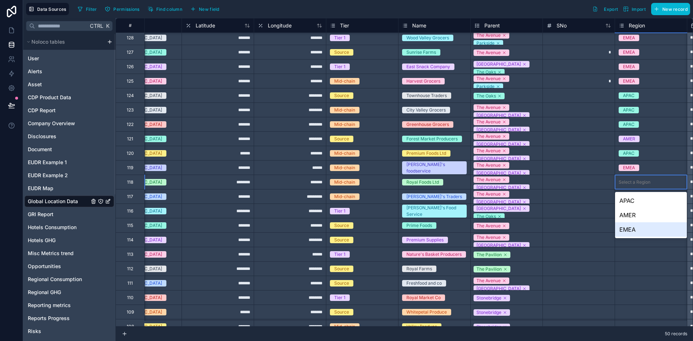
click at [626, 227] on div "EMEA" at bounding box center [651, 229] width 72 height 14
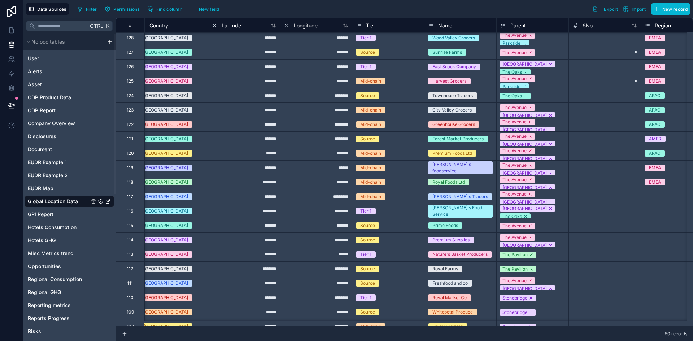
click at [653, 193] on div "Select a Region" at bounding box center [677, 196] width 72 height 7
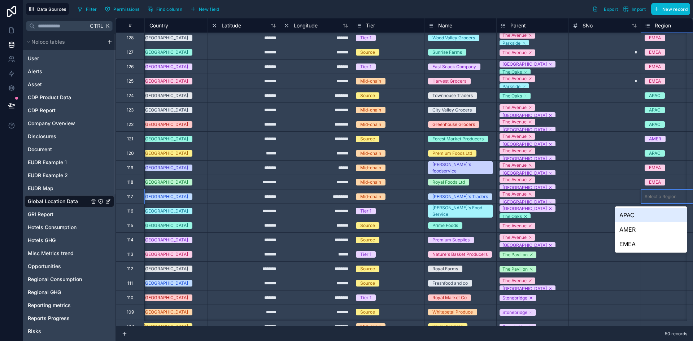
click at [653, 193] on div "Select a Region" at bounding box center [677, 196] width 72 height 7
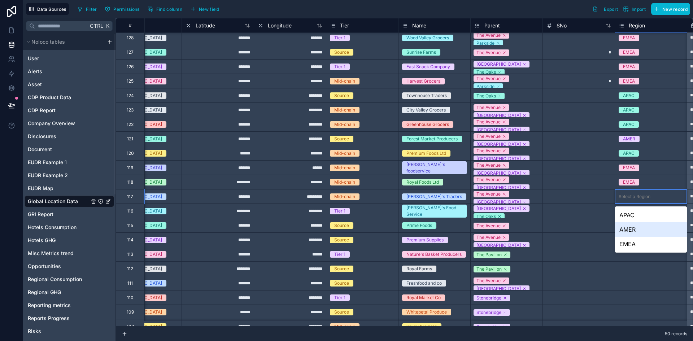
click at [627, 225] on div "AMER" at bounding box center [651, 229] width 72 height 14
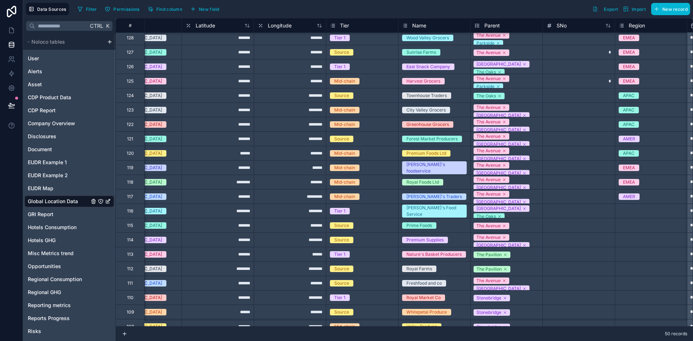
scroll to position [320, 223]
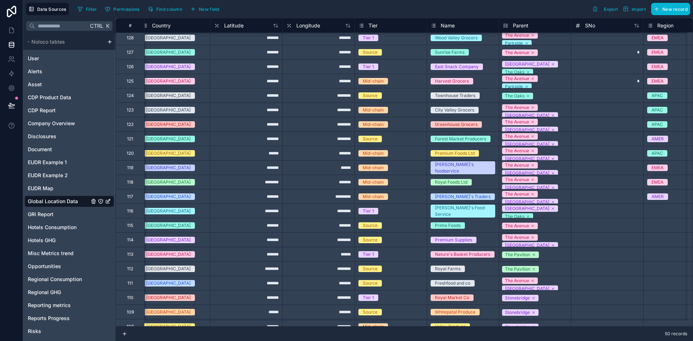
click at [654, 210] on div "Select a Region" at bounding box center [680, 211] width 72 height 7
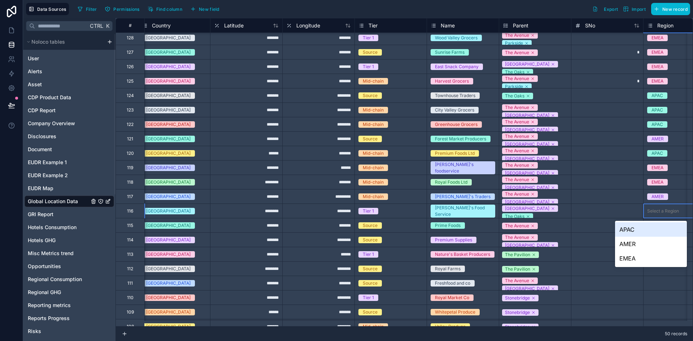
click at [654, 210] on div "Select a Region" at bounding box center [680, 211] width 72 height 7
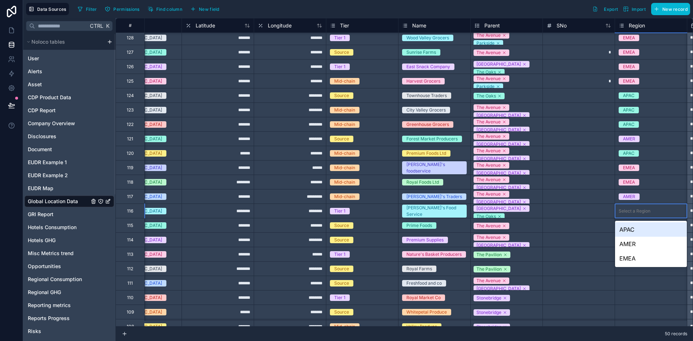
click at [631, 224] on div "APAC" at bounding box center [651, 229] width 72 height 14
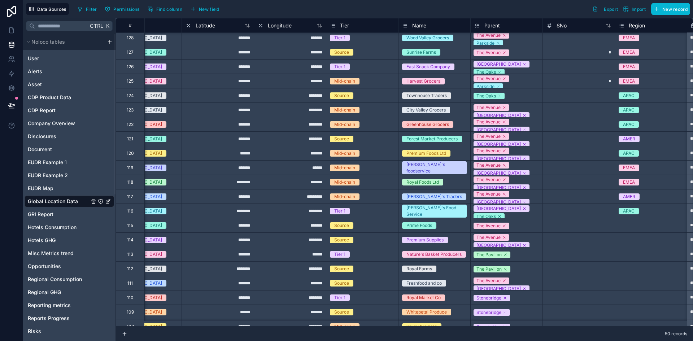
scroll to position [320, 211]
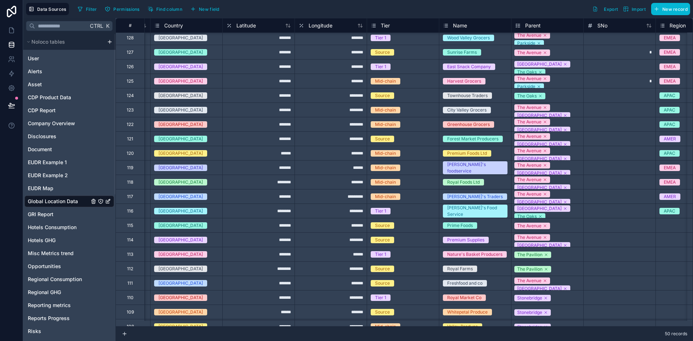
click at [669, 227] on div "Select a Region" at bounding box center [692, 225] width 72 height 7
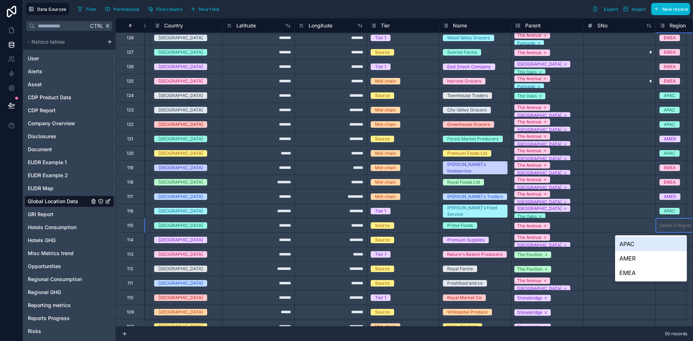
scroll to position [320, 252]
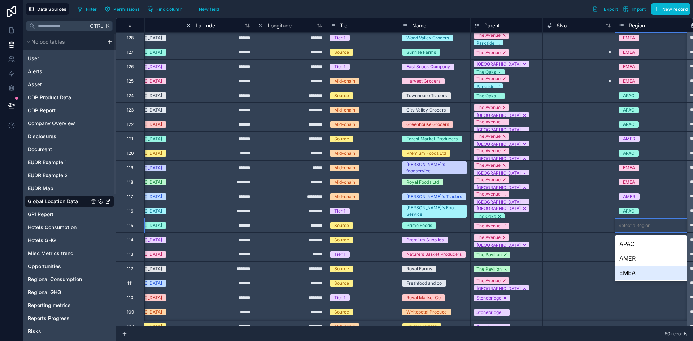
click at [630, 273] on div "EMEA" at bounding box center [651, 273] width 72 height 14
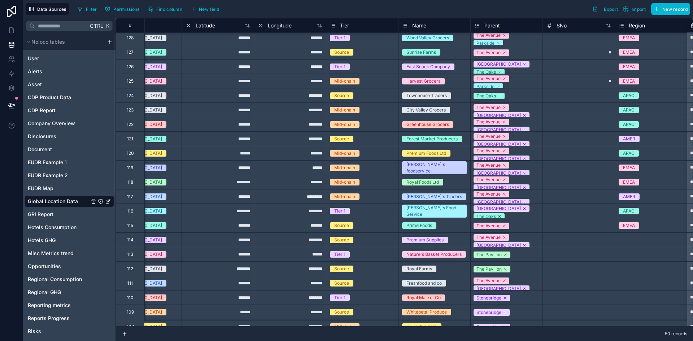
scroll to position [320, 221]
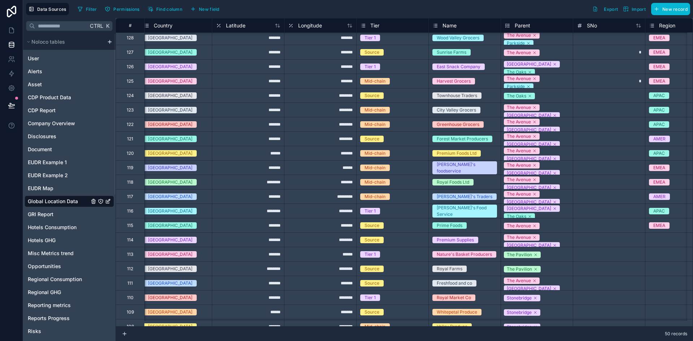
click at [659, 239] on div "Select a Region" at bounding box center [682, 239] width 72 height 7
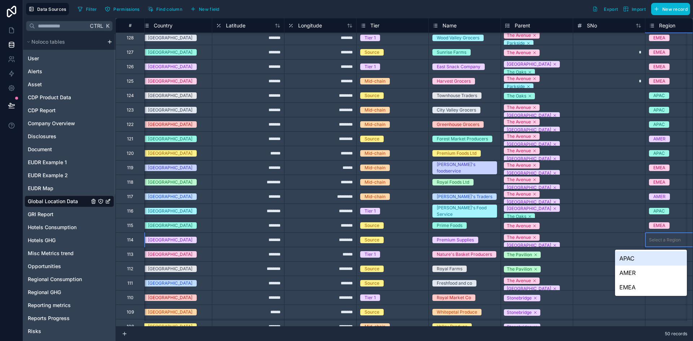
scroll to position [320, 252]
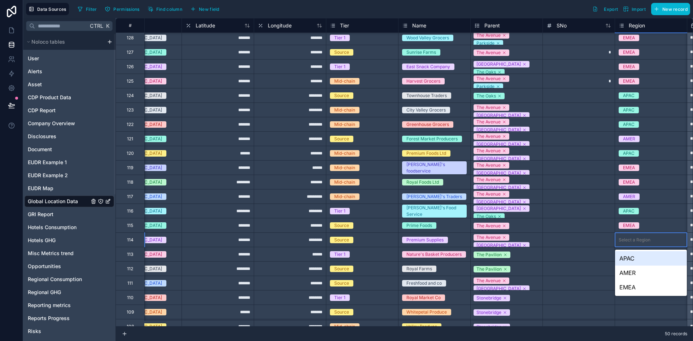
click at [621, 258] on div "APAC" at bounding box center [651, 258] width 72 height 14
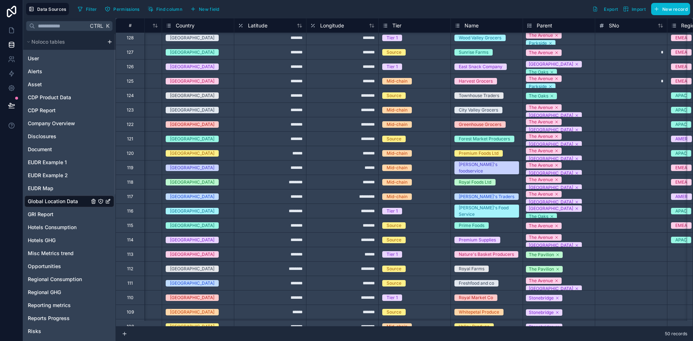
scroll to position [320, 209]
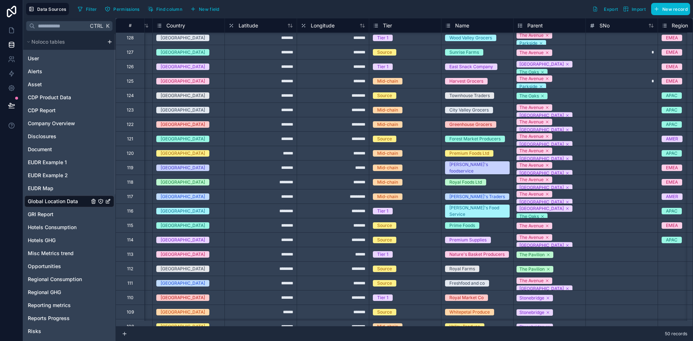
click at [667, 251] on div "Select a Region" at bounding box center [694, 254] width 72 height 7
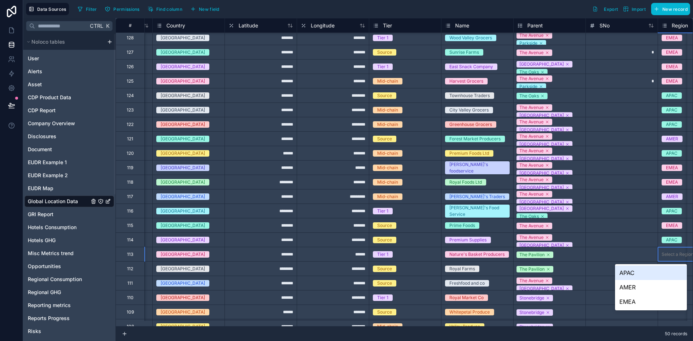
scroll to position [320, 252]
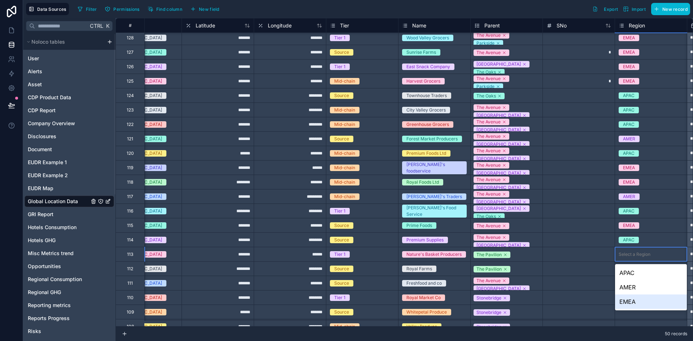
click at [622, 301] on div "EMEA" at bounding box center [651, 302] width 72 height 14
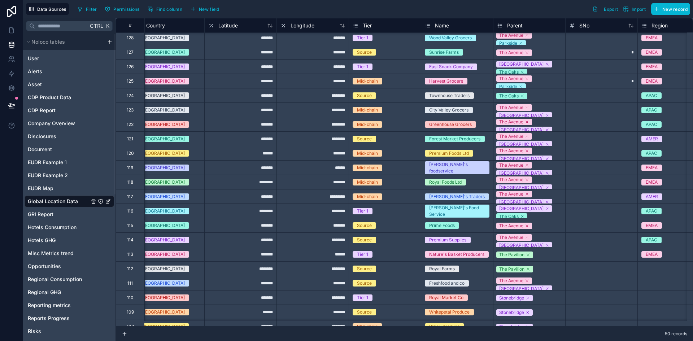
scroll to position [320, 215]
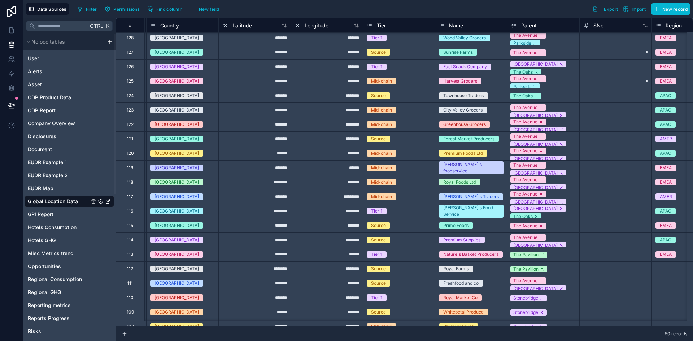
click at [657, 268] on div "Select a Region" at bounding box center [688, 268] width 72 height 7
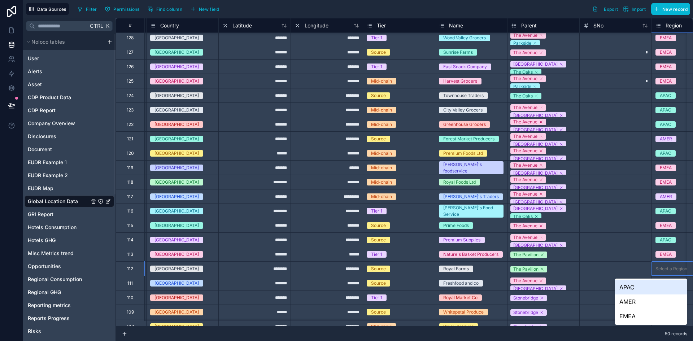
scroll to position [320, 252]
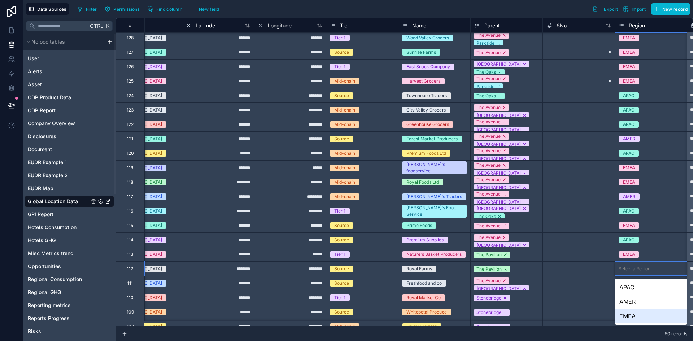
click at [632, 313] on div "EMEA" at bounding box center [651, 316] width 72 height 14
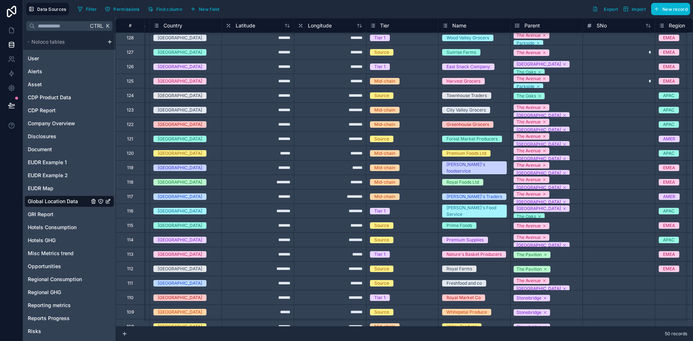
scroll to position [320, 191]
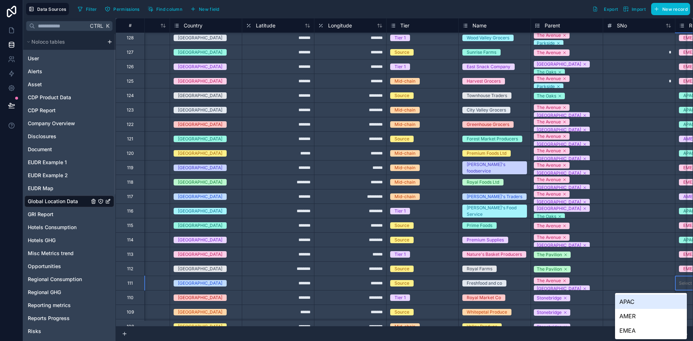
scroll to position [320, 252]
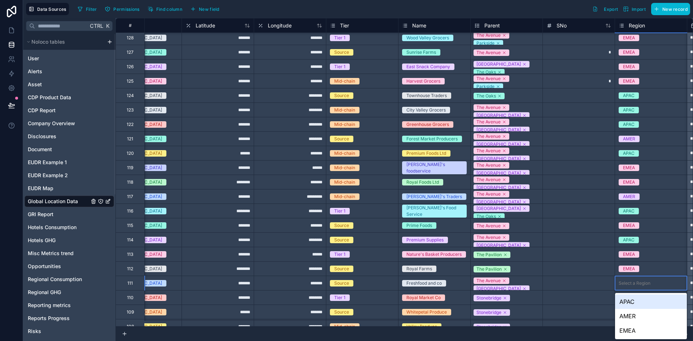
click at [631, 303] on div "APAC" at bounding box center [651, 302] width 72 height 14
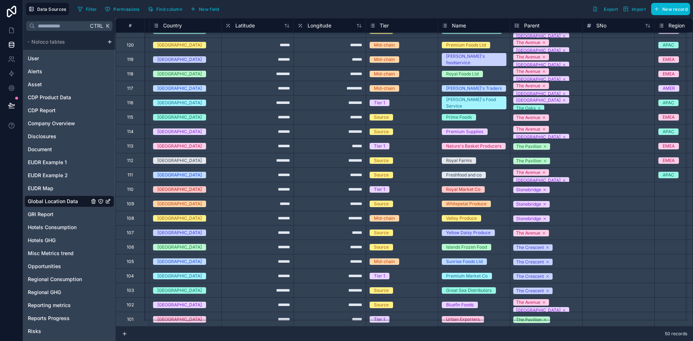
scroll to position [434, 212]
click at [664, 186] on div "Select a Region" at bounding box center [691, 189] width 72 height 7
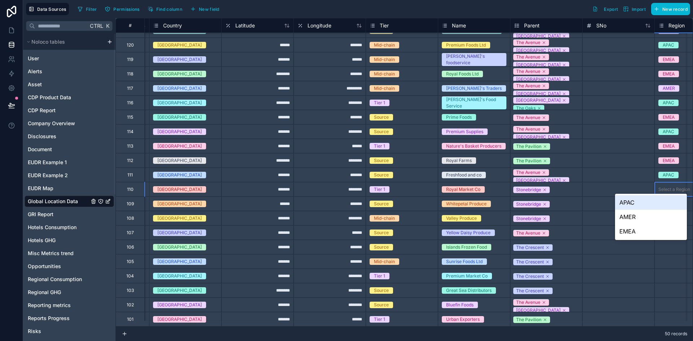
click at [664, 186] on div "Select a Region" at bounding box center [691, 189] width 72 height 7
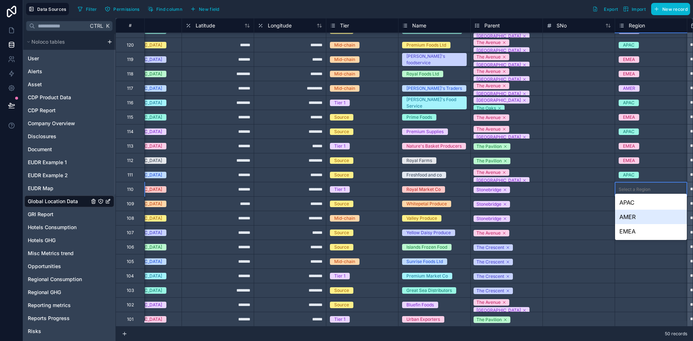
click at [628, 216] on div "AMER" at bounding box center [651, 217] width 72 height 14
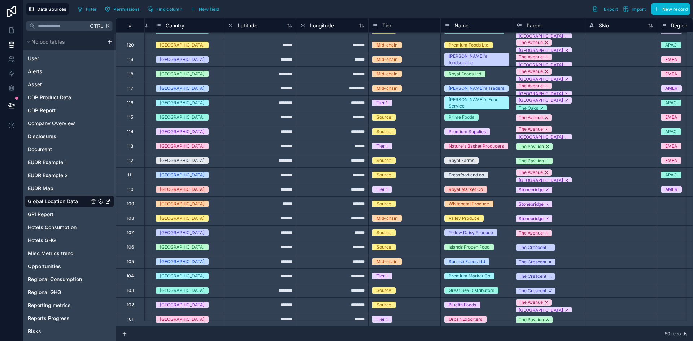
click at [670, 200] on div "Select a Region" at bounding box center [693, 203] width 72 height 7
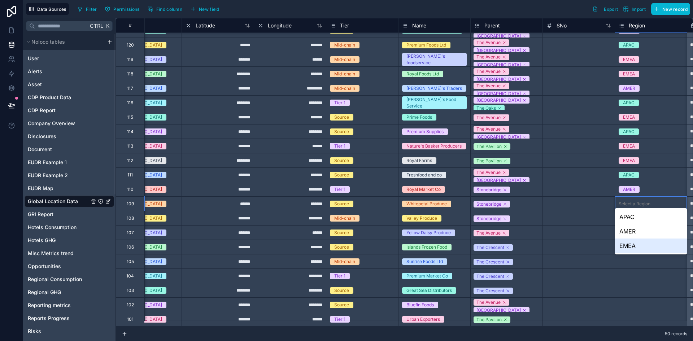
click at [635, 247] on div "EMEA" at bounding box center [651, 246] width 72 height 14
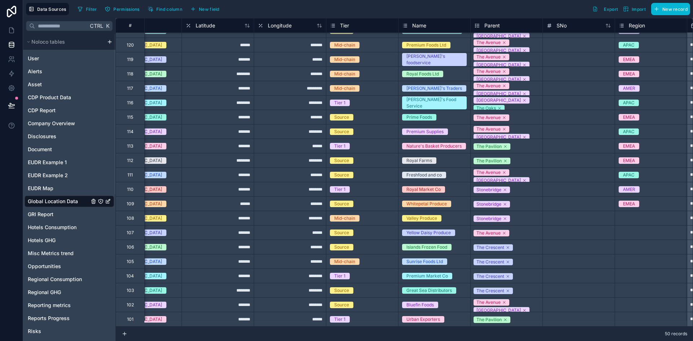
scroll to position [434, 225]
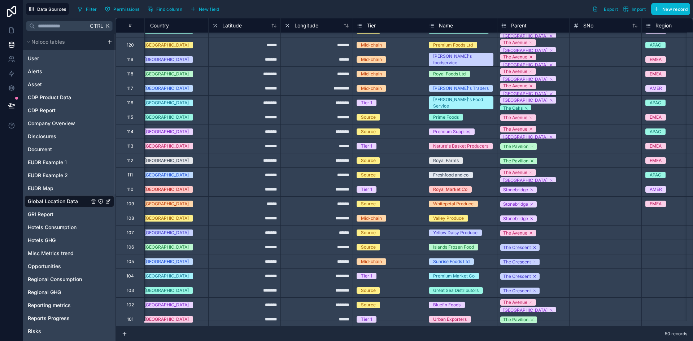
click at [661, 211] on div "Select a Region" at bounding box center [678, 218] width 72 height 14
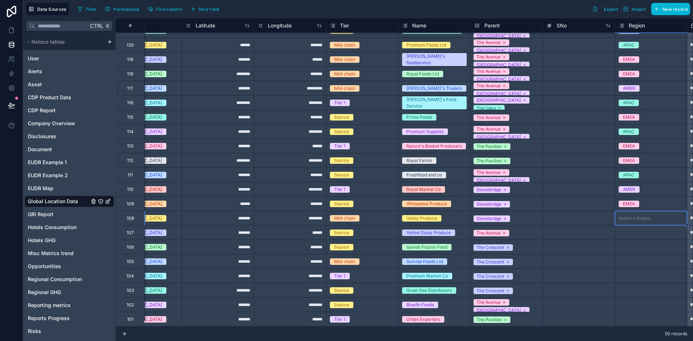
click at [661, 211] on div "Select a Region" at bounding box center [651, 218] width 72 height 14
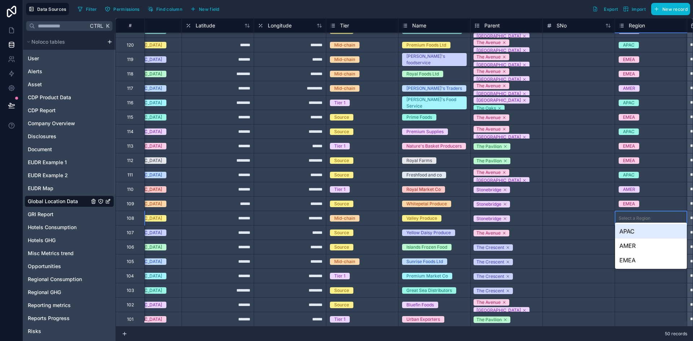
click at [626, 233] on div "APAC" at bounding box center [651, 231] width 72 height 14
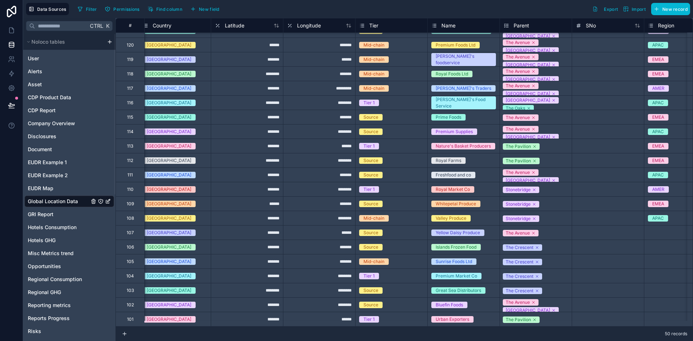
scroll to position [434, 217]
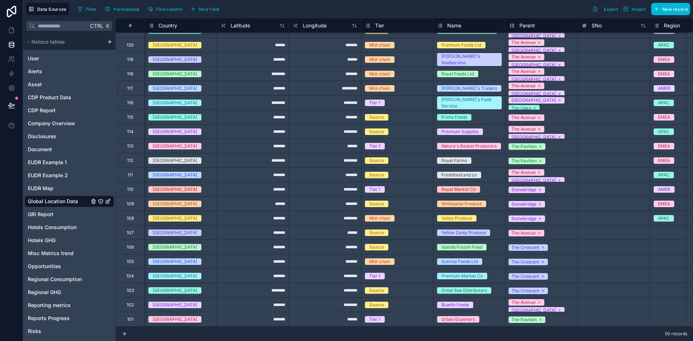
click at [671, 229] on div "Select a Region" at bounding box center [686, 232] width 72 height 7
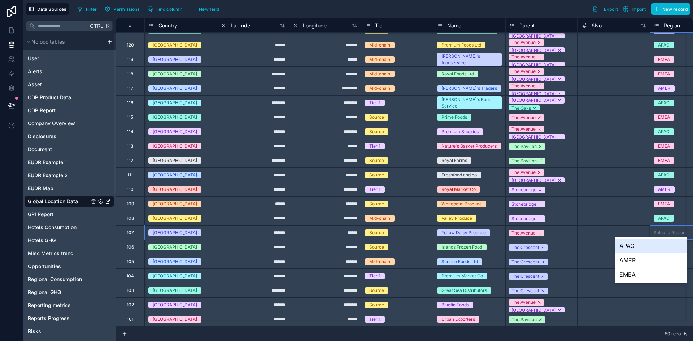
click at [671, 229] on div "Select a Region" at bounding box center [686, 232] width 72 height 7
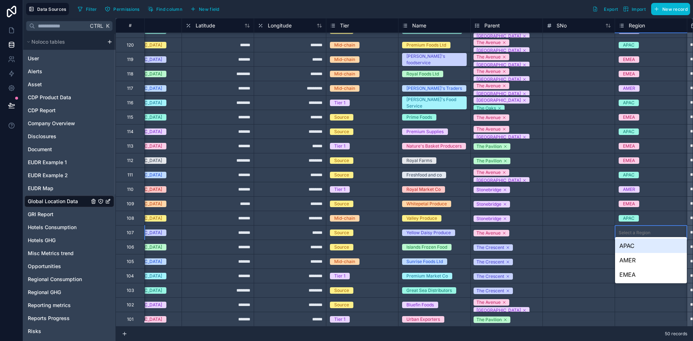
click at [630, 277] on div "EMEA" at bounding box center [651, 275] width 72 height 14
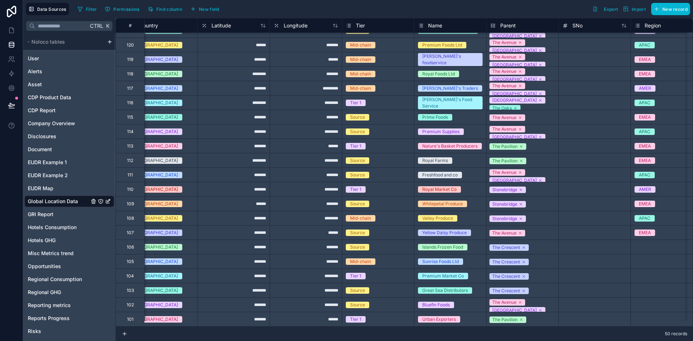
scroll to position [434, 225]
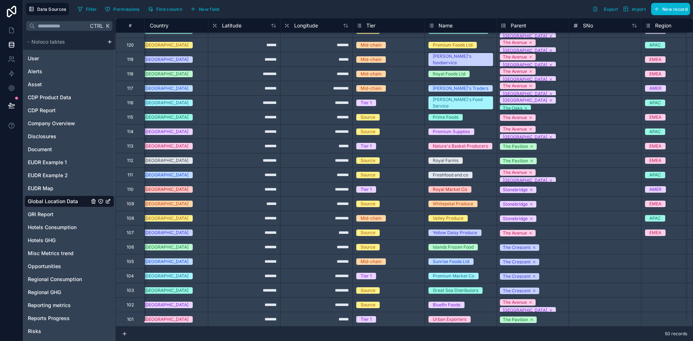
click at [663, 240] on div "Select a Region" at bounding box center [678, 247] width 72 height 14
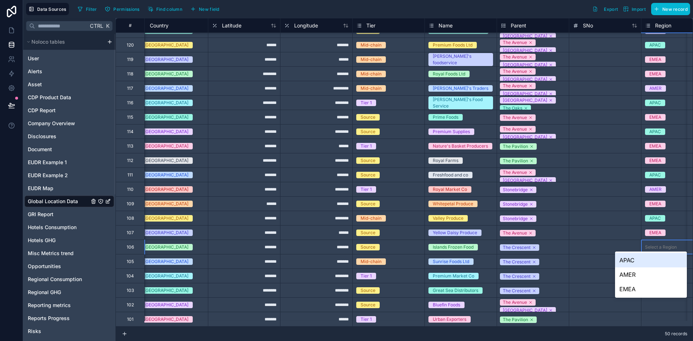
scroll to position [434, 252]
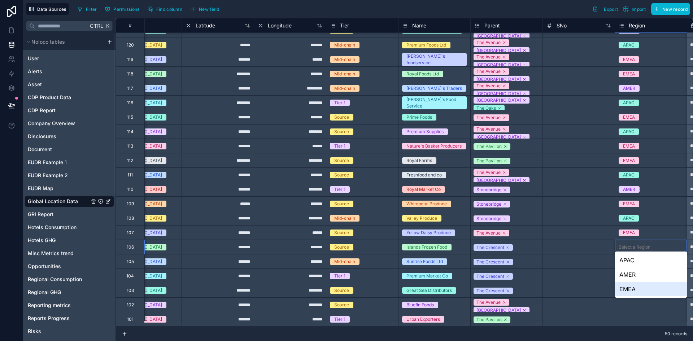
click at [622, 290] on div "EMEA" at bounding box center [651, 289] width 72 height 14
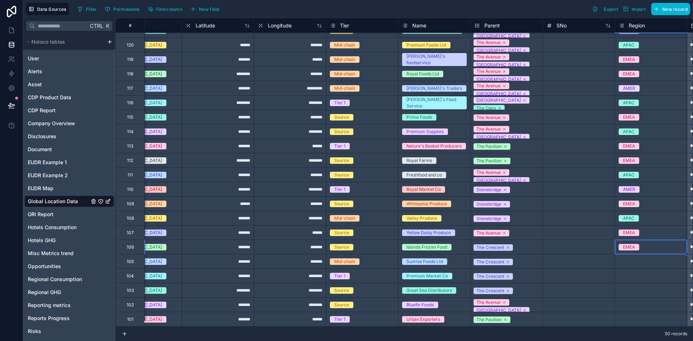
click at [642, 255] on div "Select a Region" at bounding box center [651, 262] width 72 height 14
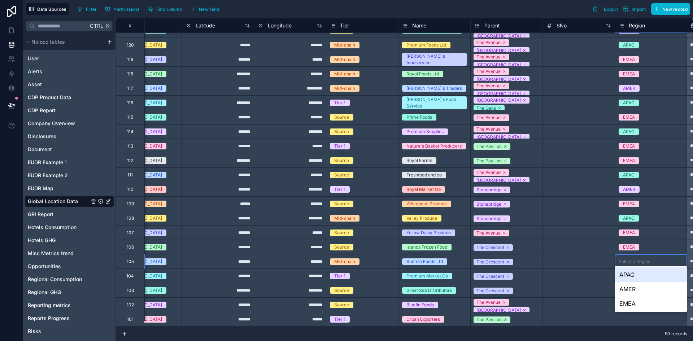
click at [633, 274] on div "APAC" at bounding box center [651, 275] width 72 height 14
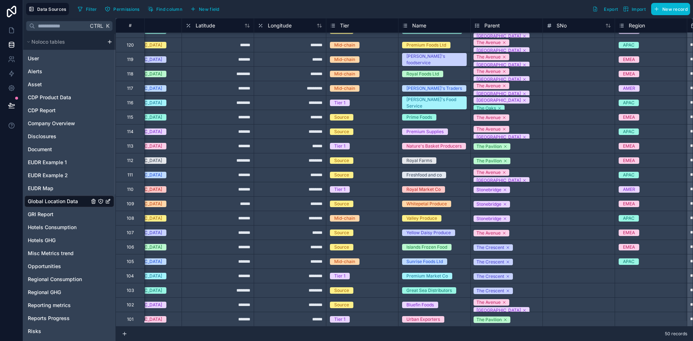
scroll to position [434, 221]
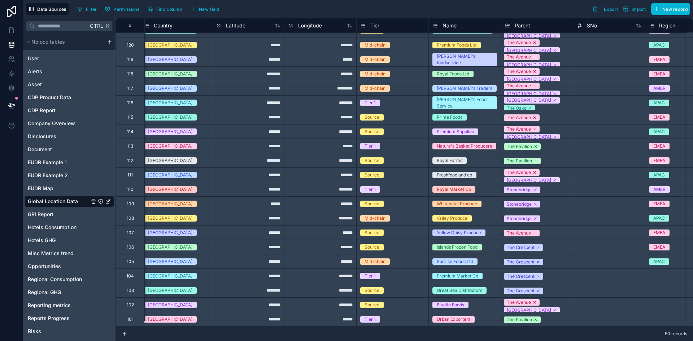
click at [659, 273] on div "Select a Region" at bounding box center [682, 276] width 72 height 7
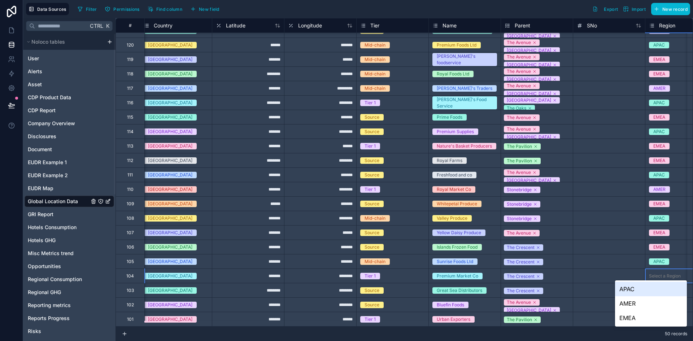
click at [659, 273] on div "Select a Region" at bounding box center [682, 276] width 72 height 7
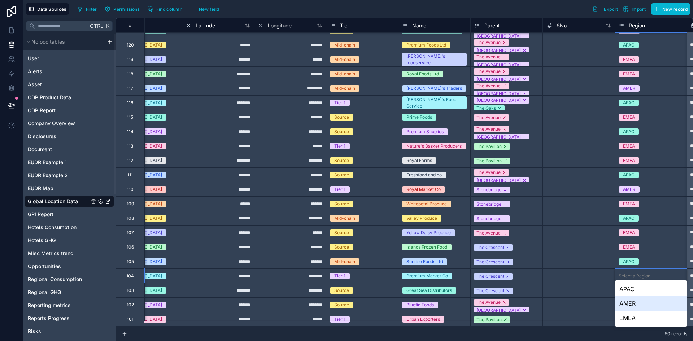
click at [628, 304] on div "AMER" at bounding box center [651, 303] width 72 height 14
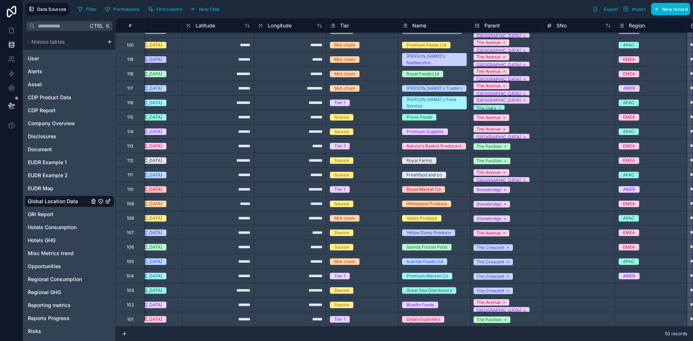
scroll to position [434, 212]
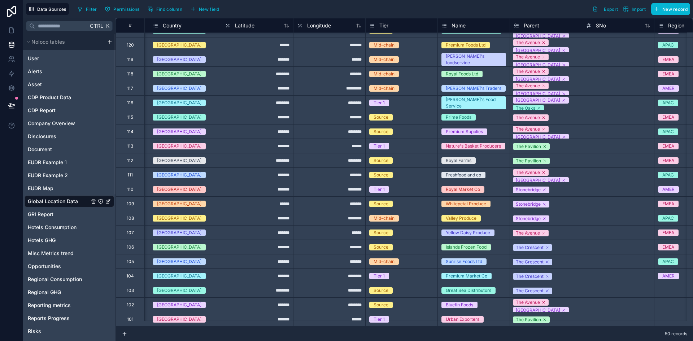
click at [673, 287] on div "Select a Region" at bounding box center [691, 290] width 72 height 7
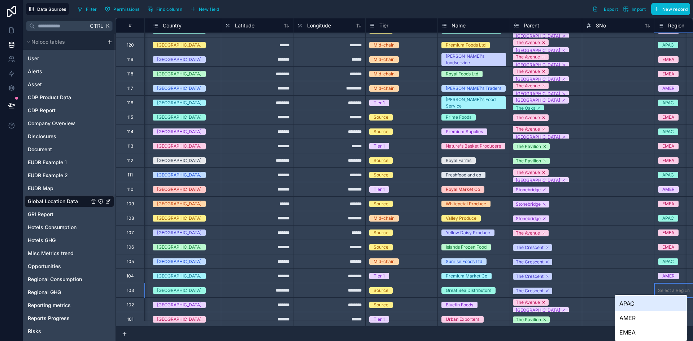
scroll to position [434, 252]
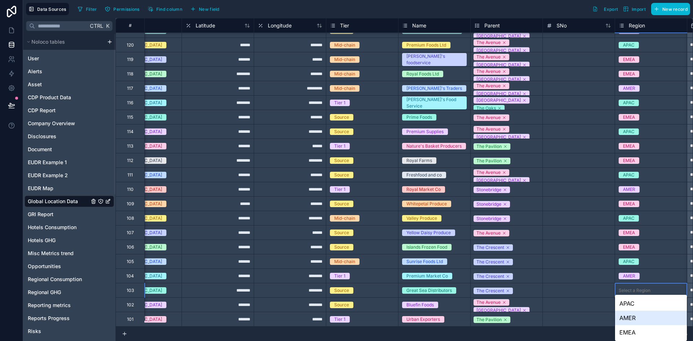
click at [625, 318] on div "AMER" at bounding box center [651, 318] width 72 height 14
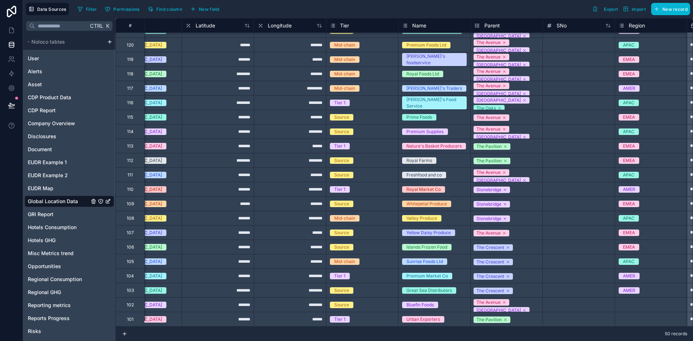
scroll to position [434, 210]
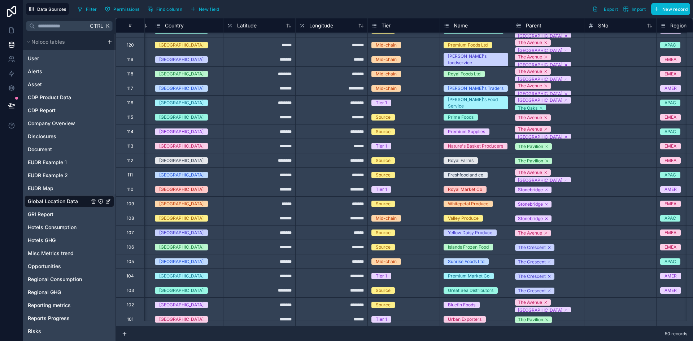
click at [673, 301] on div "Select a Region" at bounding box center [693, 304] width 72 height 7
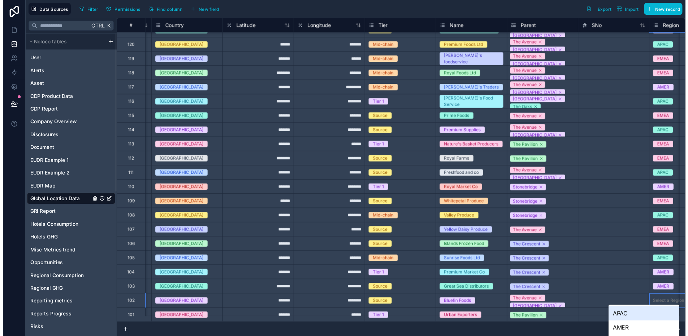
scroll to position [434, 252]
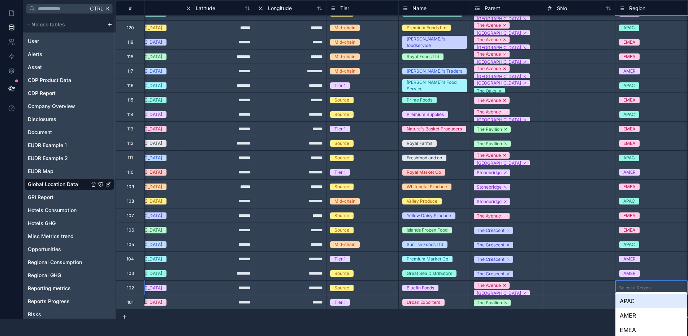
click at [673, 299] on body "**********" at bounding box center [344, 151] width 688 height 336
click at [630, 296] on div "APAC" at bounding box center [651, 301] width 72 height 14
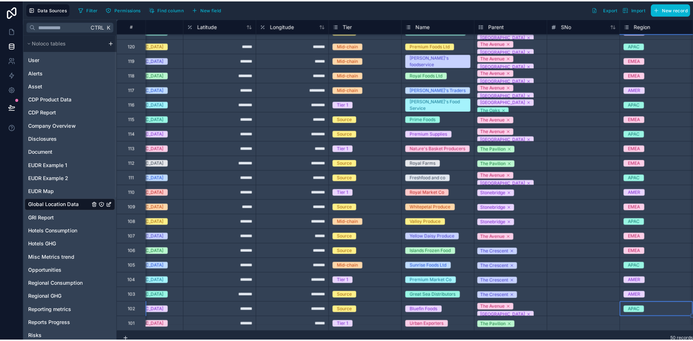
scroll to position [0, 0]
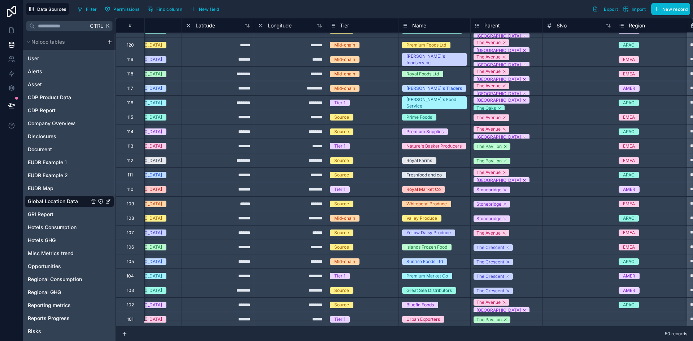
drag, startPoint x: 542, startPoint y: 327, endPoint x: 528, endPoint y: 329, distance: 14.5
click at [528, 329] on div "50 records" at bounding box center [405, 334] width 578 height 14
click at [644, 317] on div "Select a Region" at bounding box center [635, 320] width 32 height 6
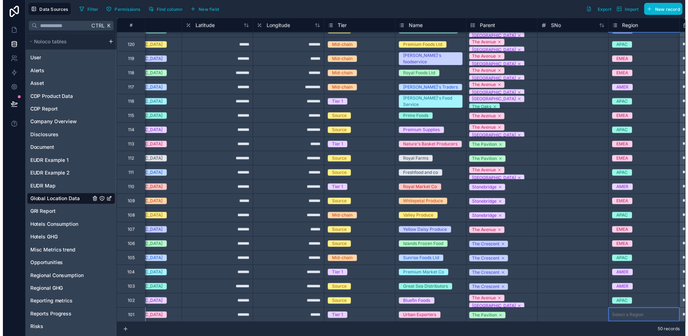
scroll to position [32, 0]
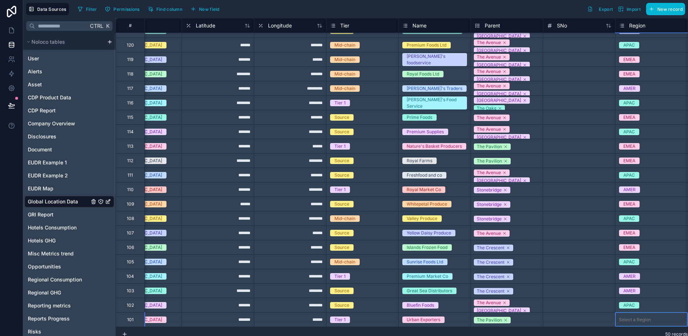
click at [644, 314] on body "**********" at bounding box center [344, 168] width 688 height 336
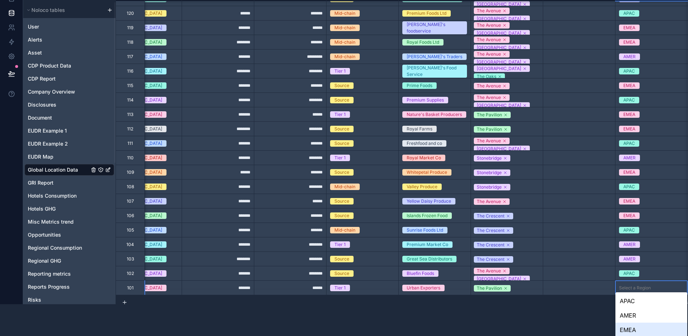
click at [634, 328] on div "EMEA" at bounding box center [651, 329] width 72 height 14
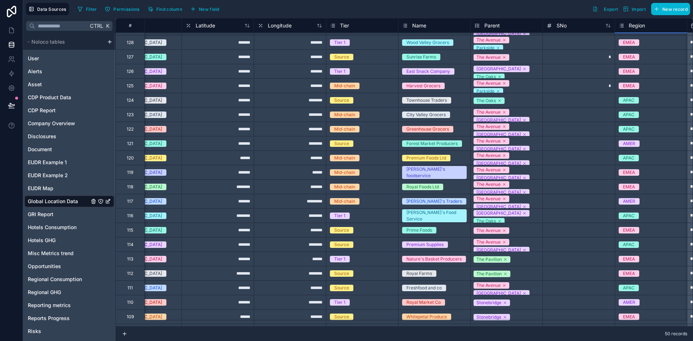
scroll to position [253, 252]
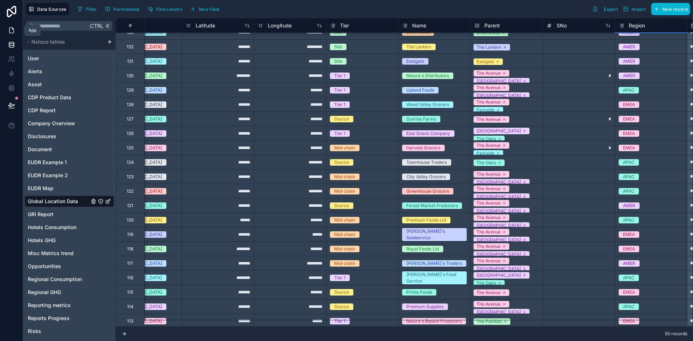
click at [7, 31] on link at bounding box center [11, 30] width 23 height 14
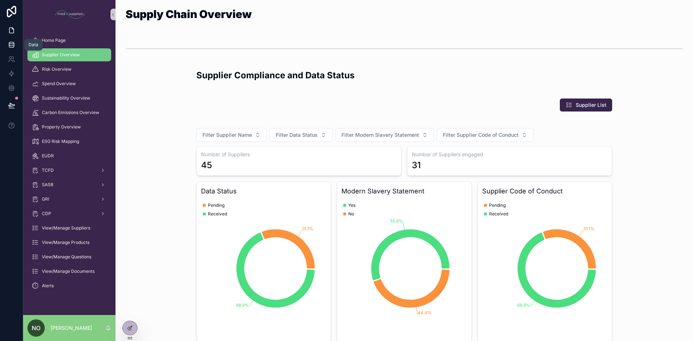
click at [10, 49] on link at bounding box center [11, 45] width 23 height 14
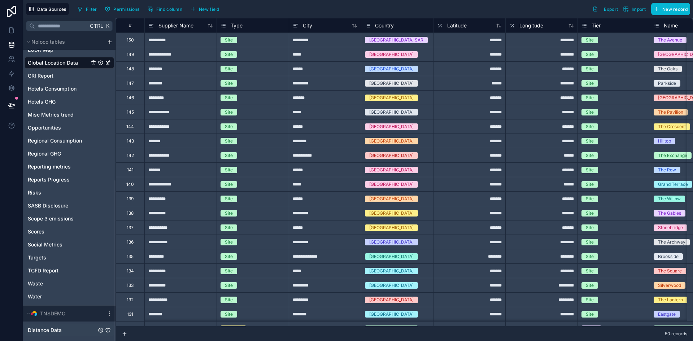
scroll to position [280, 0]
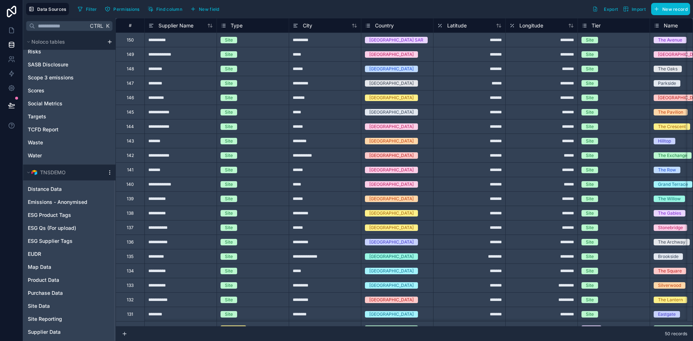
click at [111, 173] on icon at bounding box center [110, 173] width 6 height 6
click at [4, 188] on div at bounding box center [11, 170] width 23 height 341
click at [27, 173] on icon at bounding box center [28, 172] width 4 height 4
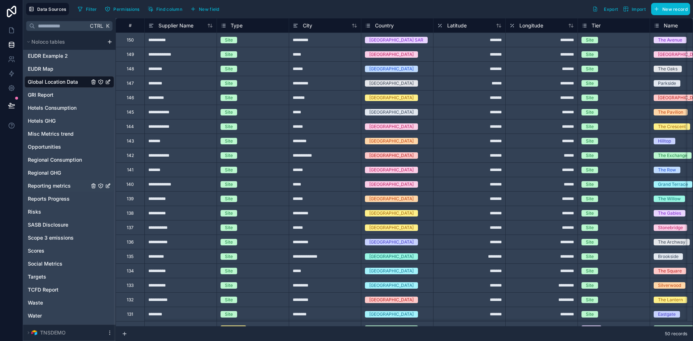
scroll to position [119, 0]
click at [30, 43] on icon at bounding box center [28, 42] width 4 height 4
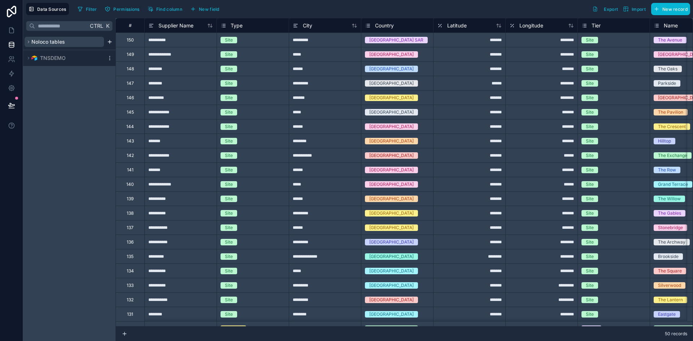
scroll to position [0, 0]
click at [109, 57] on icon at bounding box center [110, 58] width 6 height 6
click at [91, 116] on div "Ctrl K Noloco tables TNSDEMO" at bounding box center [69, 179] width 92 height 323
click at [107, 42] on html "**********" at bounding box center [346, 170] width 693 height 341
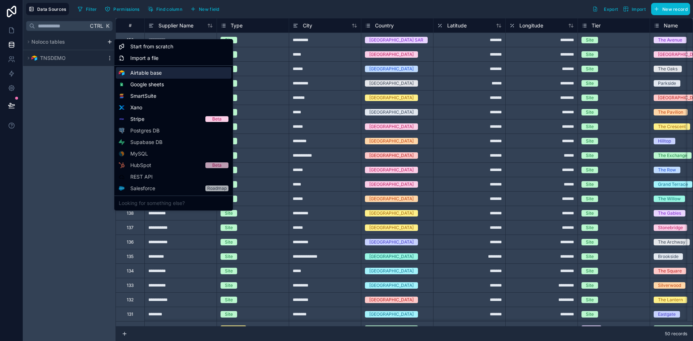
click at [129, 73] on div "Airtable base" at bounding box center [174, 73] width 116 height 12
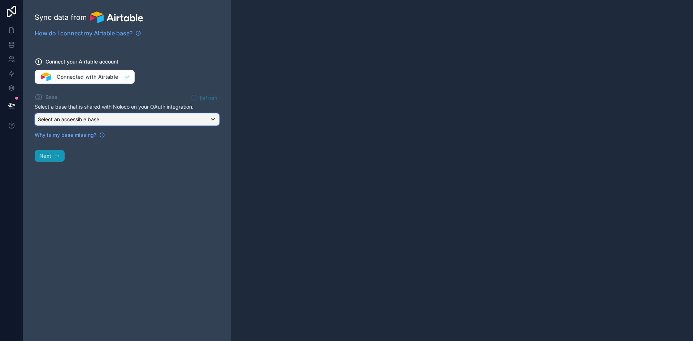
click at [84, 120] on span "Select an accessible base" at bounding box center [68, 119] width 61 height 6
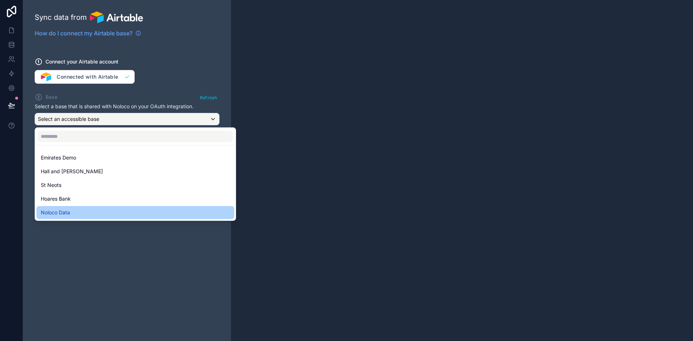
click at [79, 211] on div "Noloco Data" at bounding box center [135, 212] width 189 height 9
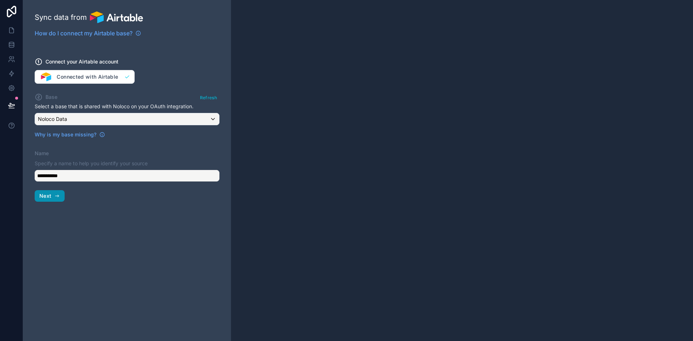
click at [46, 197] on span "Next" at bounding box center [45, 196] width 12 height 6
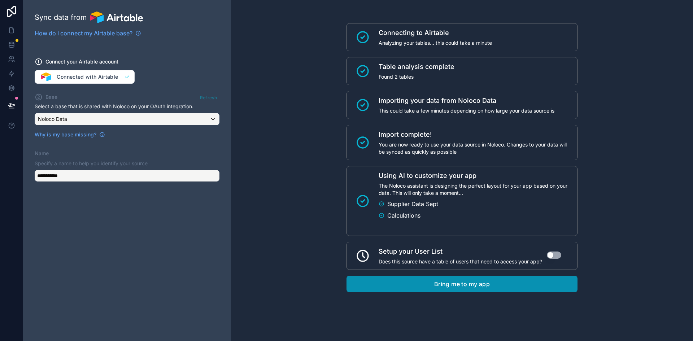
click at [399, 283] on button "Bring me to my app" at bounding box center [462, 284] width 231 height 17
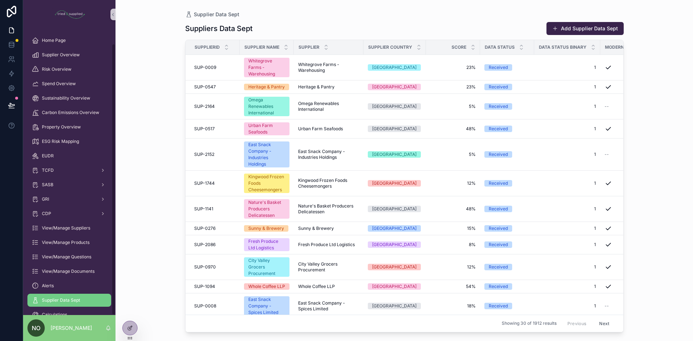
scroll to position [16, 0]
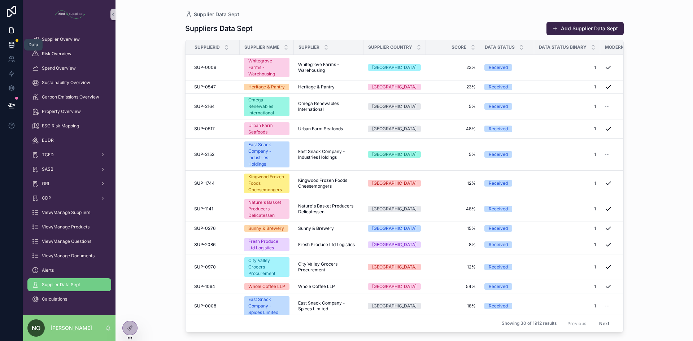
click at [6, 44] on link at bounding box center [11, 45] width 23 height 14
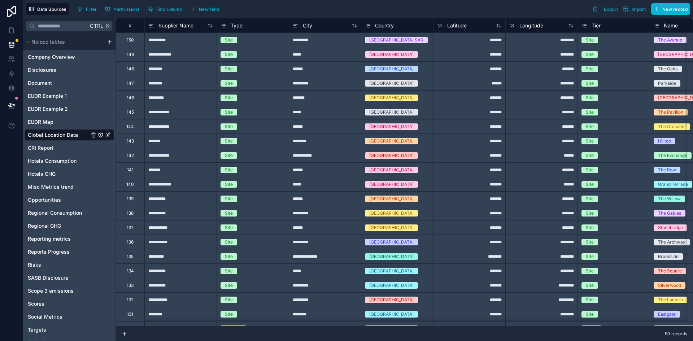
scroll to position [63, 0]
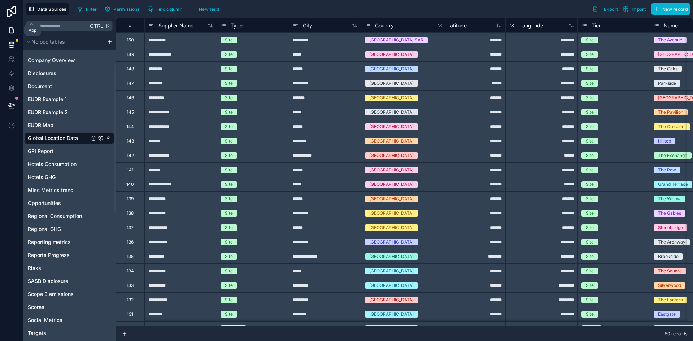
click at [13, 30] on icon at bounding box center [11, 30] width 7 height 7
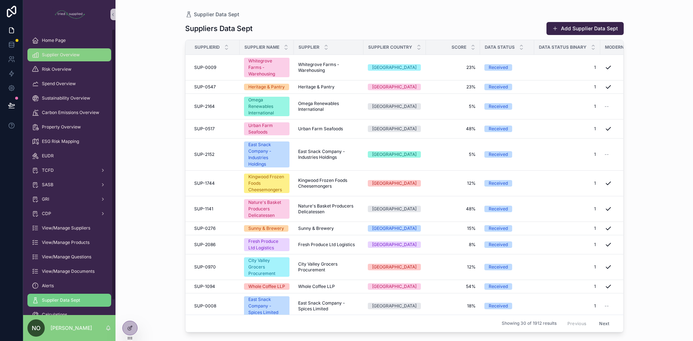
click at [59, 57] on span "Supplier Overview" at bounding box center [61, 55] width 38 height 6
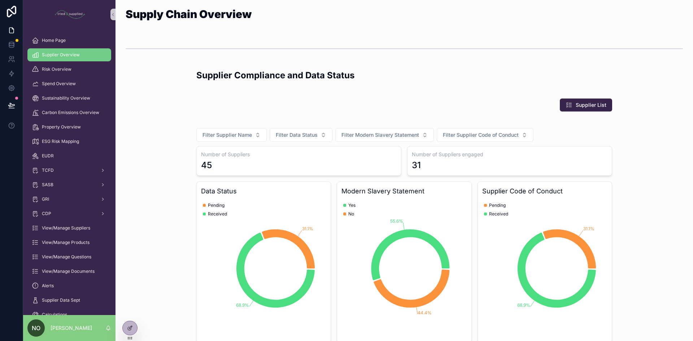
drag, startPoint x: 661, startPoint y: 182, endPoint x: 662, endPoint y: 175, distance: 6.6
click at [662, 176] on div "Filter Supplier Name Filter Data Status Filter Modern Slavery Statement Filter …" at bounding box center [404, 232] width 566 height 225
